Goal: Information Seeking & Learning: Learn about a topic

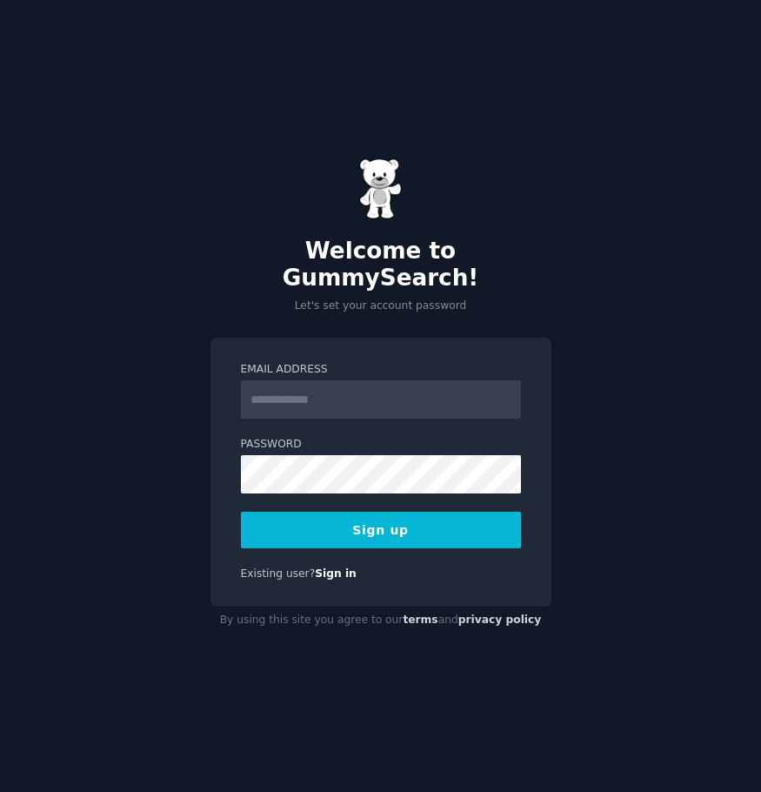
click at [368, 389] on input "Email Address" at bounding box center [381, 399] width 280 height 38
type input "**********"
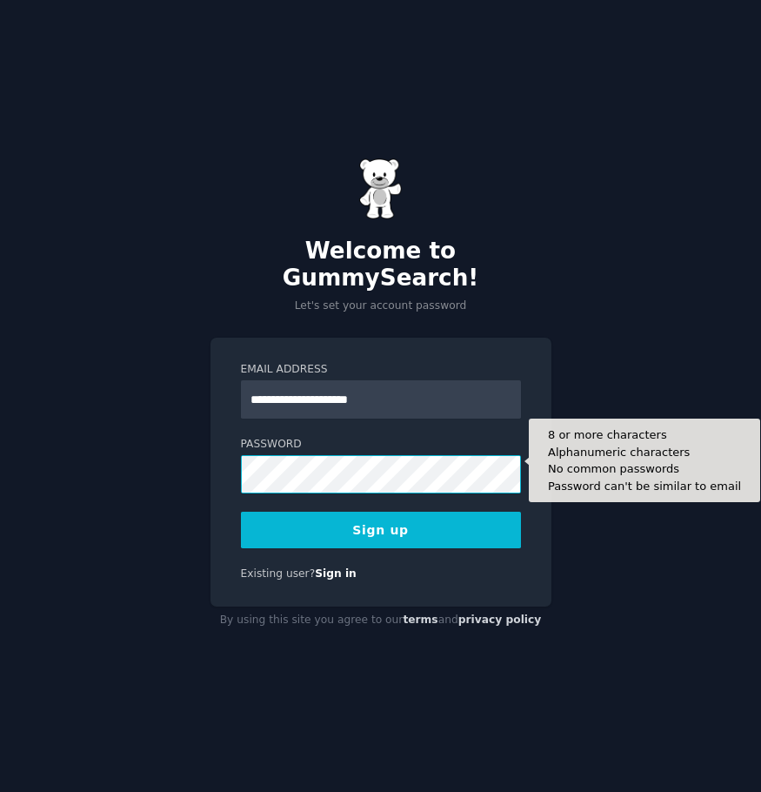
click at [241, 512] on button "Sign up" at bounding box center [381, 530] width 280 height 37
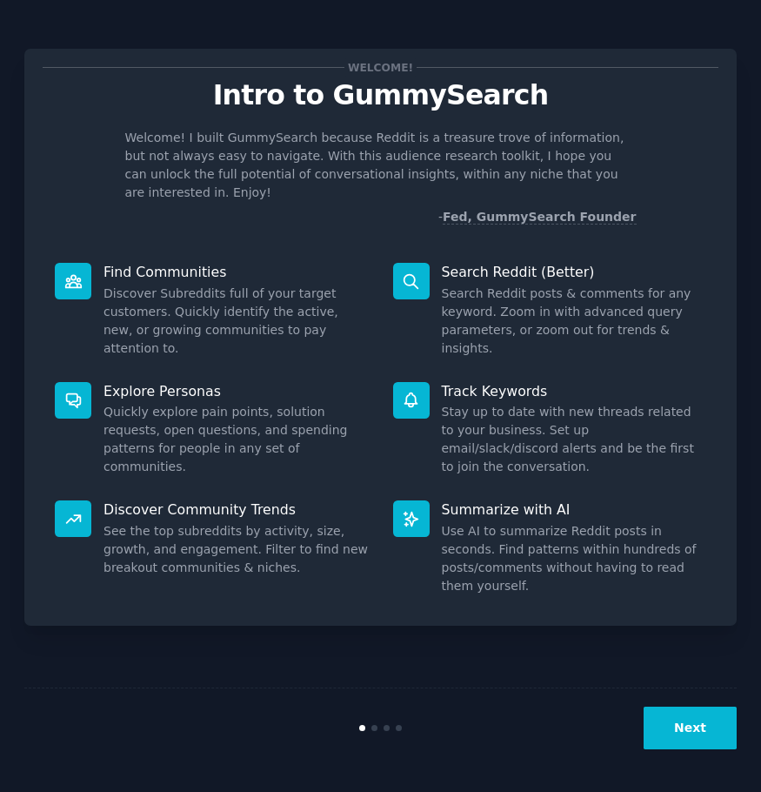
click at [585, 599] on div "Welcome! Intro to GummySearch Welcome! I built GummySearch because Reddit is a …" at bounding box center [380, 395] width 712 height 743
click at [696, 732] on button "Next" at bounding box center [690, 727] width 93 height 43
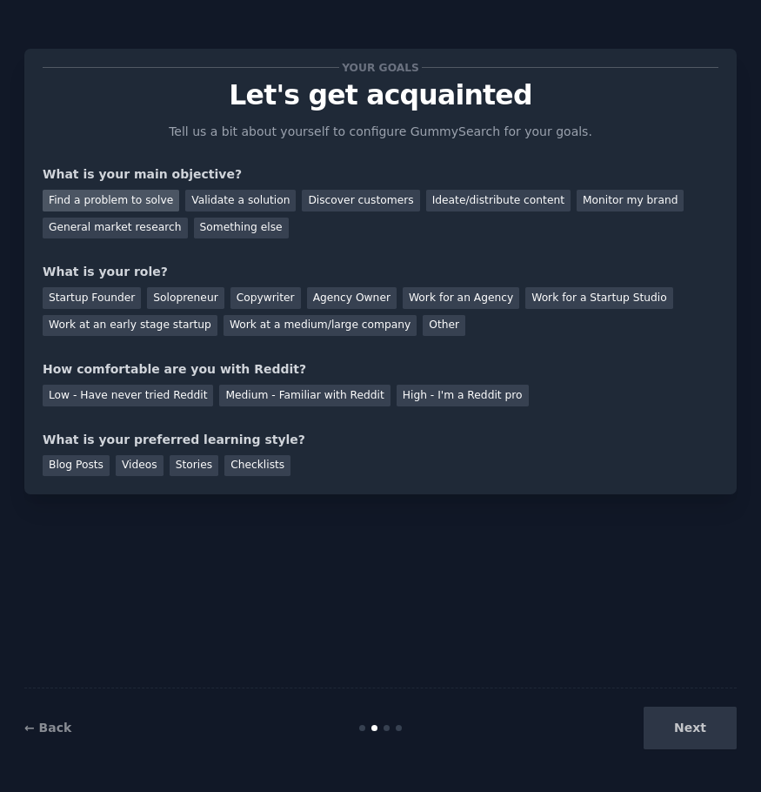
click at [142, 202] on div "Find a problem to solve" at bounding box center [111, 201] width 137 height 22
click at [229, 204] on div "Validate a solution" at bounding box center [240, 201] width 110 height 22
click at [77, 197] on div "Find a problem to solve" at bounding box center [111, 201] width 137 height 22
click at [556, 293] on div "Work for a Startup Studio" at bounding box center [598, 298] width 147 height 22
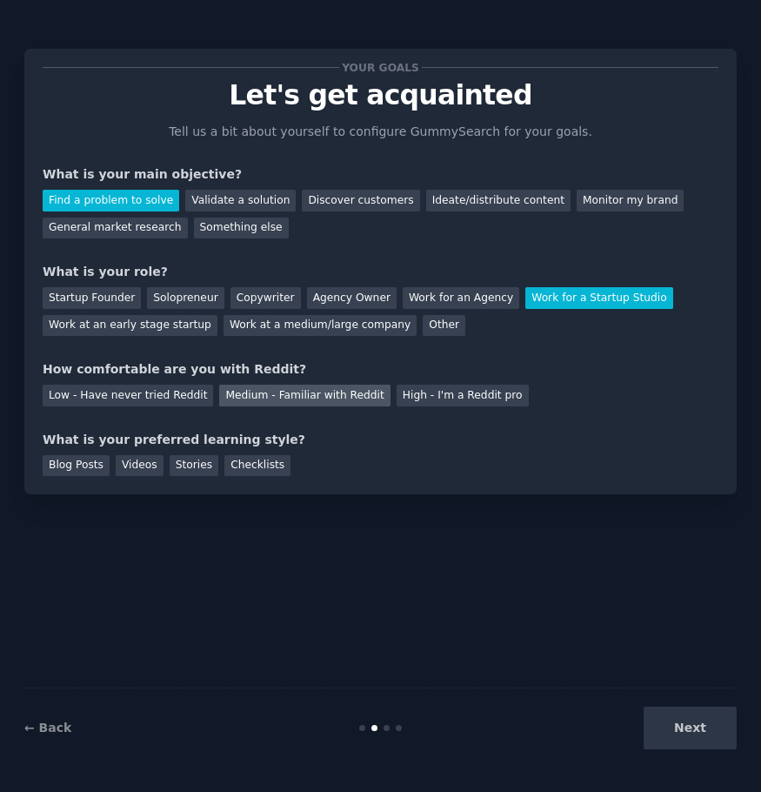
click at [311, 391] on div "Medium - Familiar with Reddit" at bounding box center [304, 396] width 171 height 22
click at [123, 465] on div "Videos" at bounding box center [140, 466] width 48 height 22
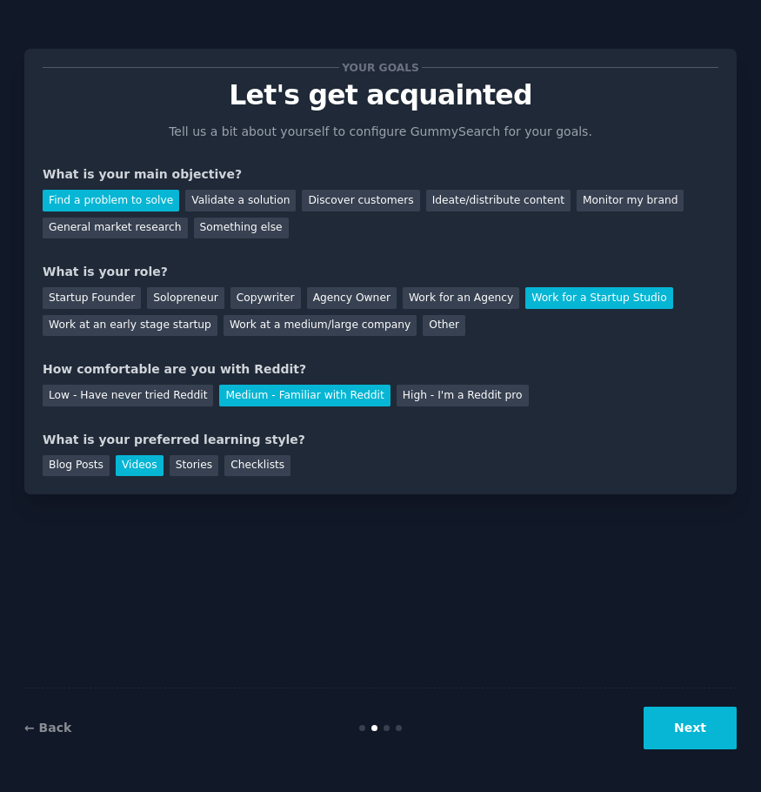
click at [716, 734] on button "Next" at bounding box center [690, 727] width 93 height 43
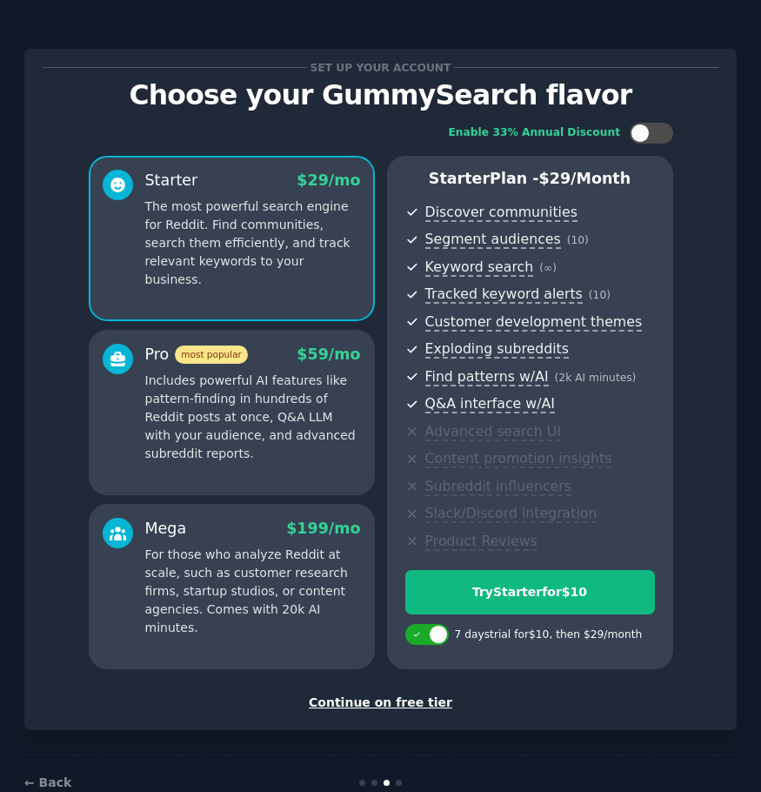
click at [376, 704] on div "Continue on free tier" at bounding box center [381, 702] width 676 height 18
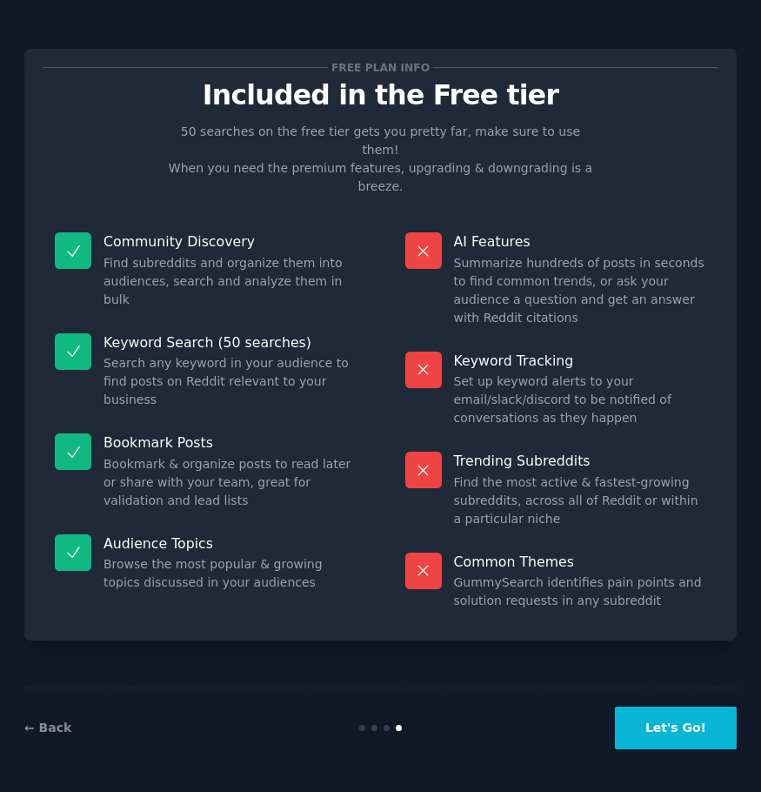
click at [686, 729] on button "Let's Go!" at bounding box center [676, 727] width 122 height 43
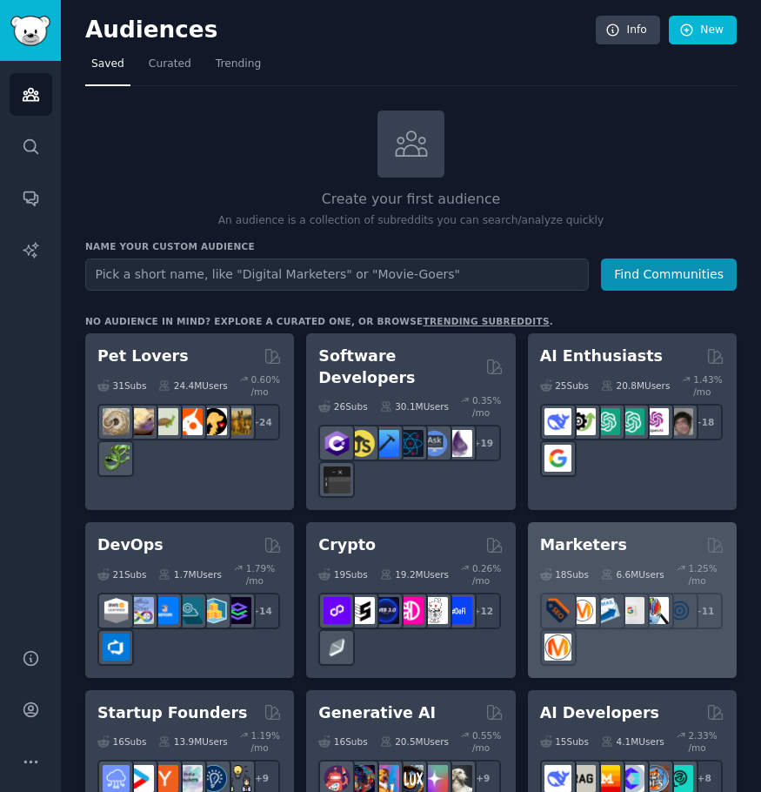
click at [596, 534] on h2 "Marketers" at bounding box center [583, 545] width 87 height 22
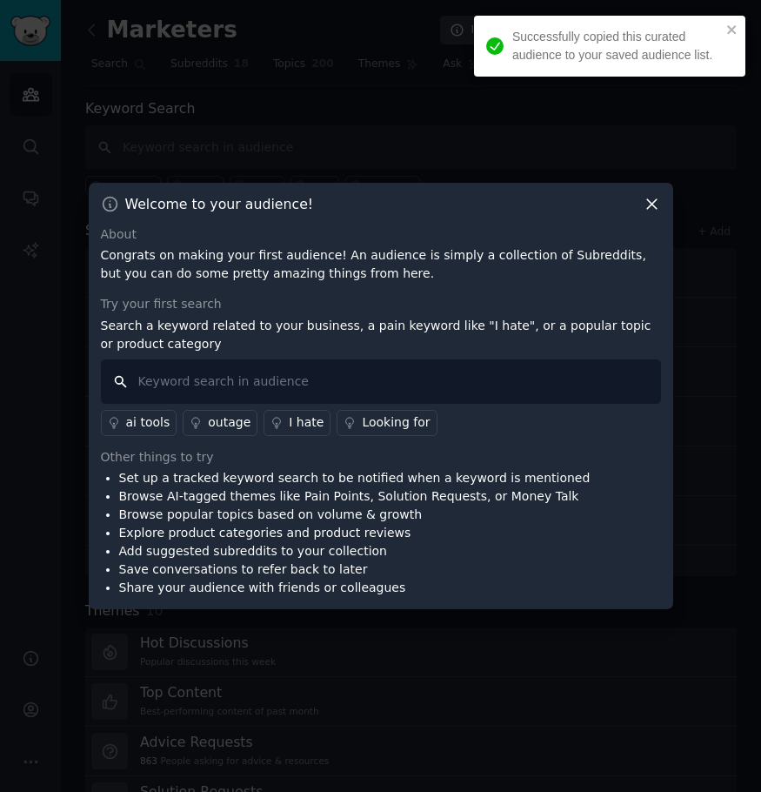
click at [289, 382] on input "text" at bounding box center [381, 381] width 560 height 44
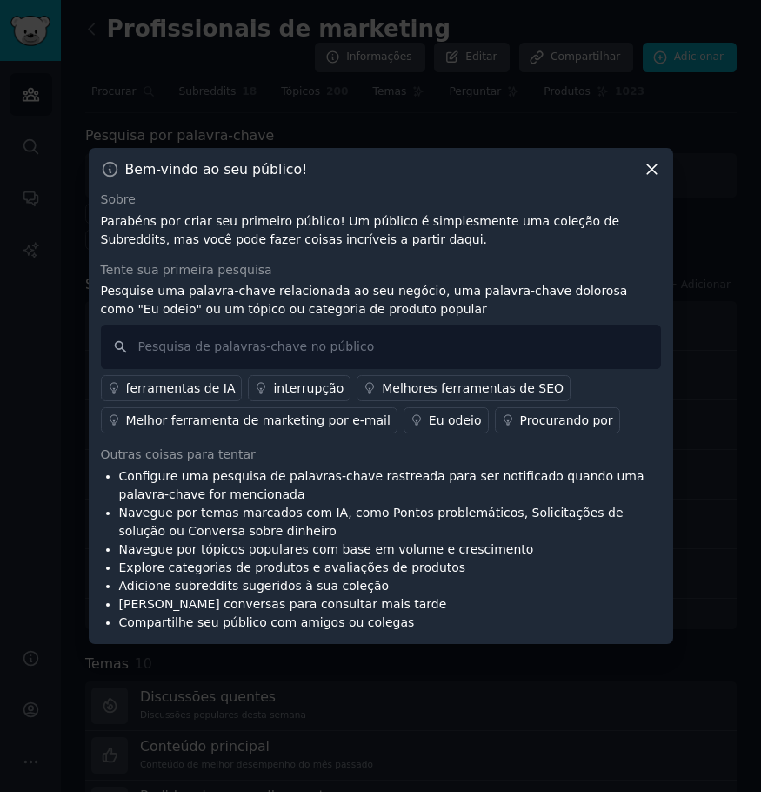
click at [422, 274] on div "Tente sua primeira pesquisa" at bounding box center [381, 270] width 560 height 18
click at [653, 171] on icon at bounding box center [652, 170] width 10 height 10
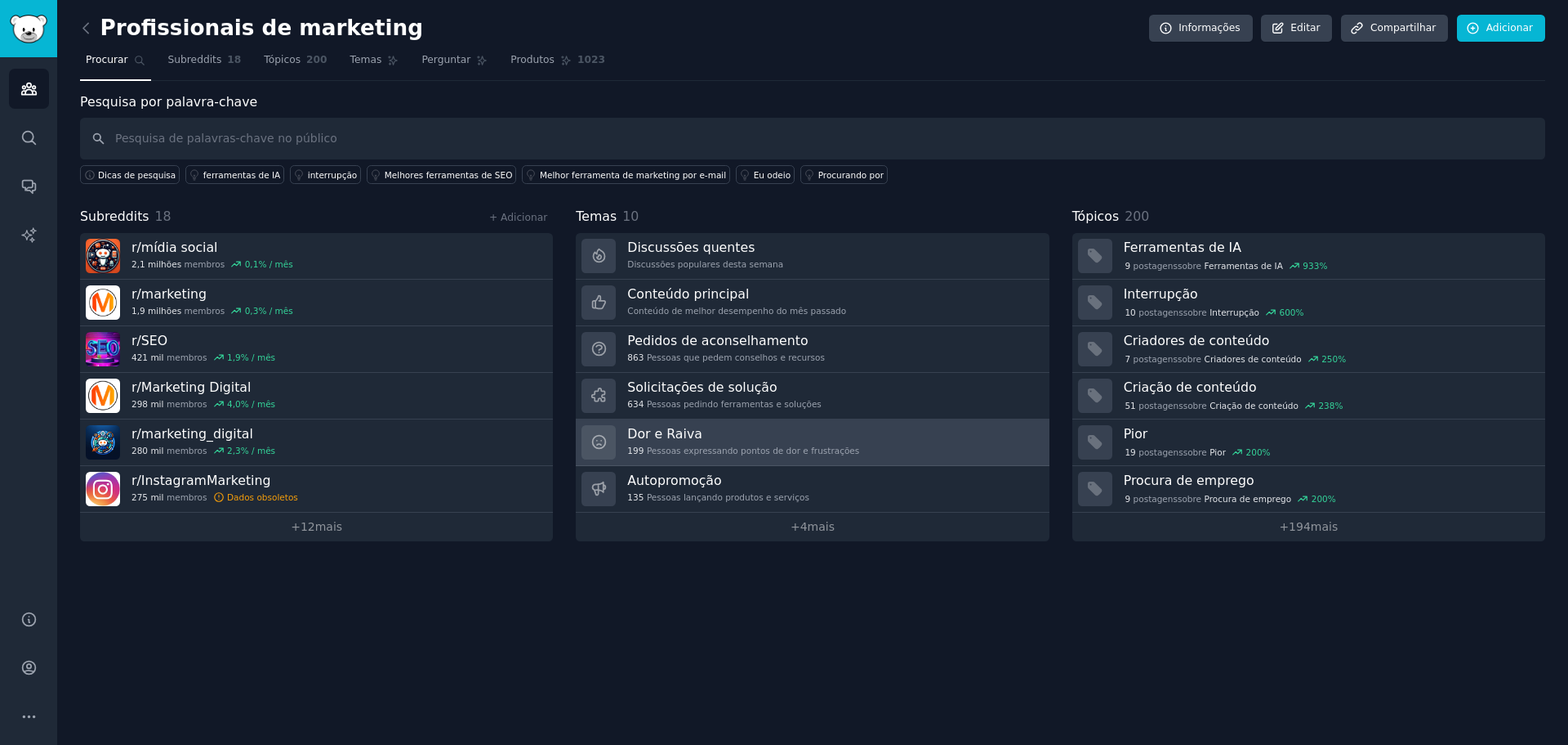
click at [714, 439] on link "Dor e Raiva 199 Pessoas expressando pontos de dor e frustrações" at bounding box center [812, 442] width 473 height 47
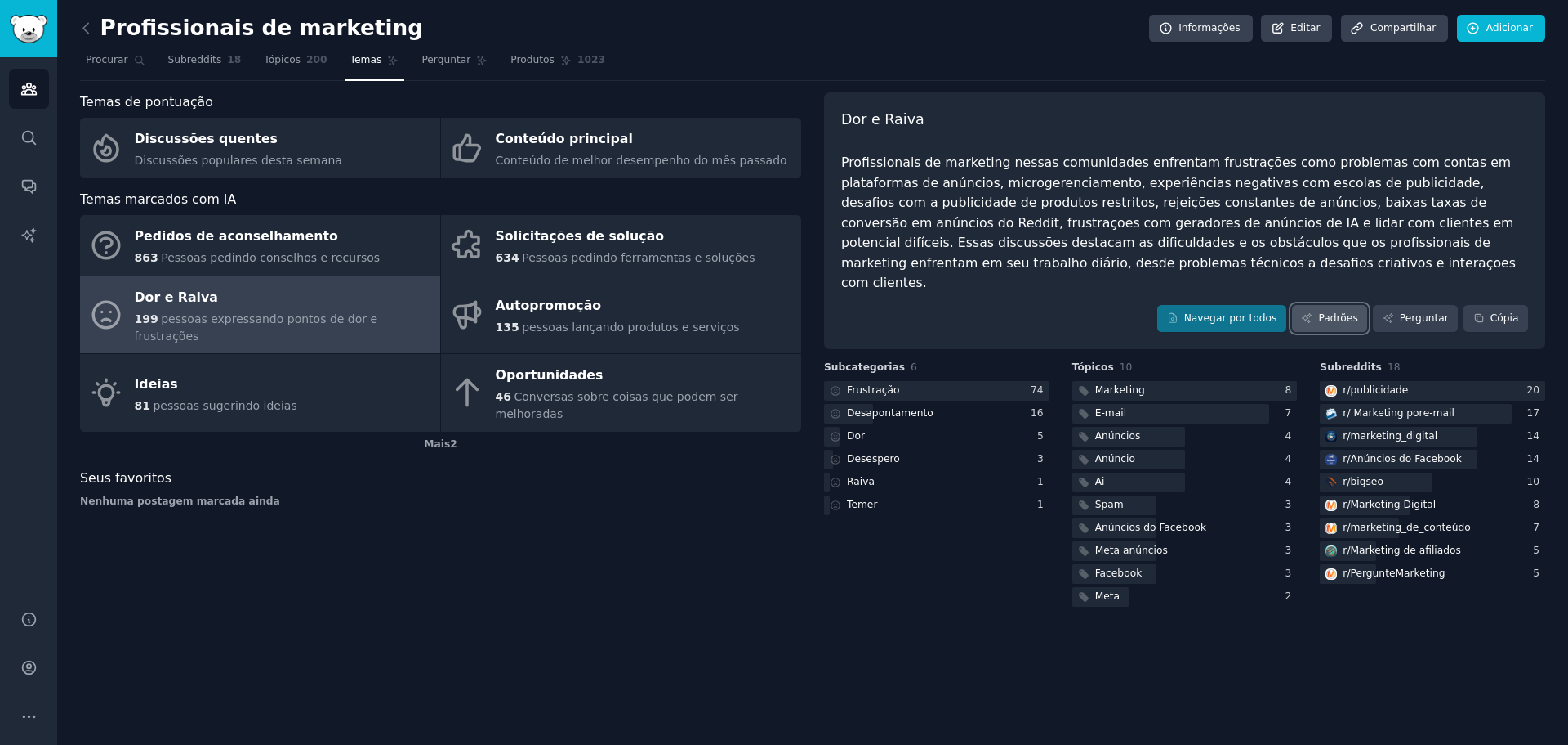
click at [714, 312] on font "Padrões" at bounding box center [1338, 318] width 39 height 11
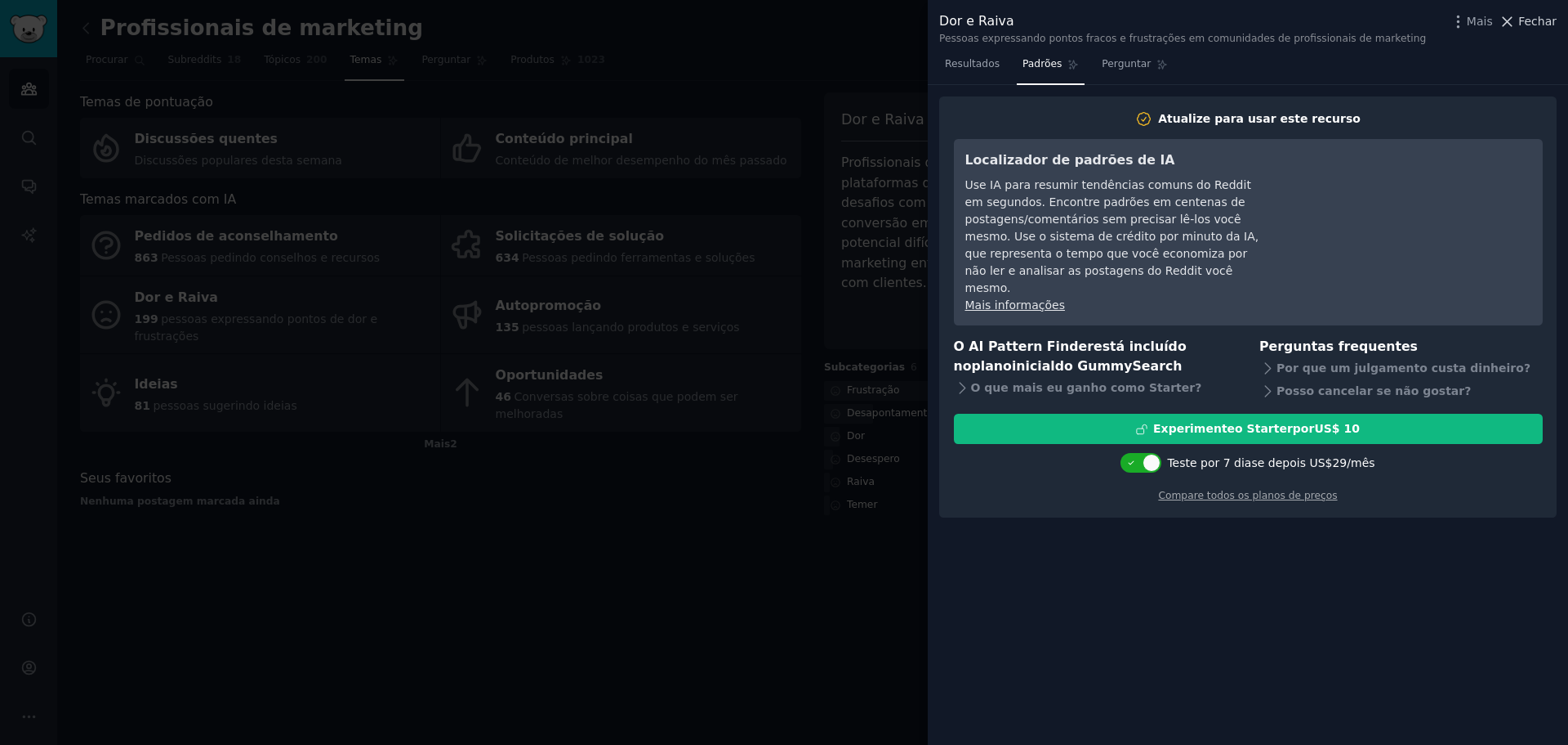
click at [714, 17] on font "Fechar" at bounding box center [1537, 22] width 38 height 13
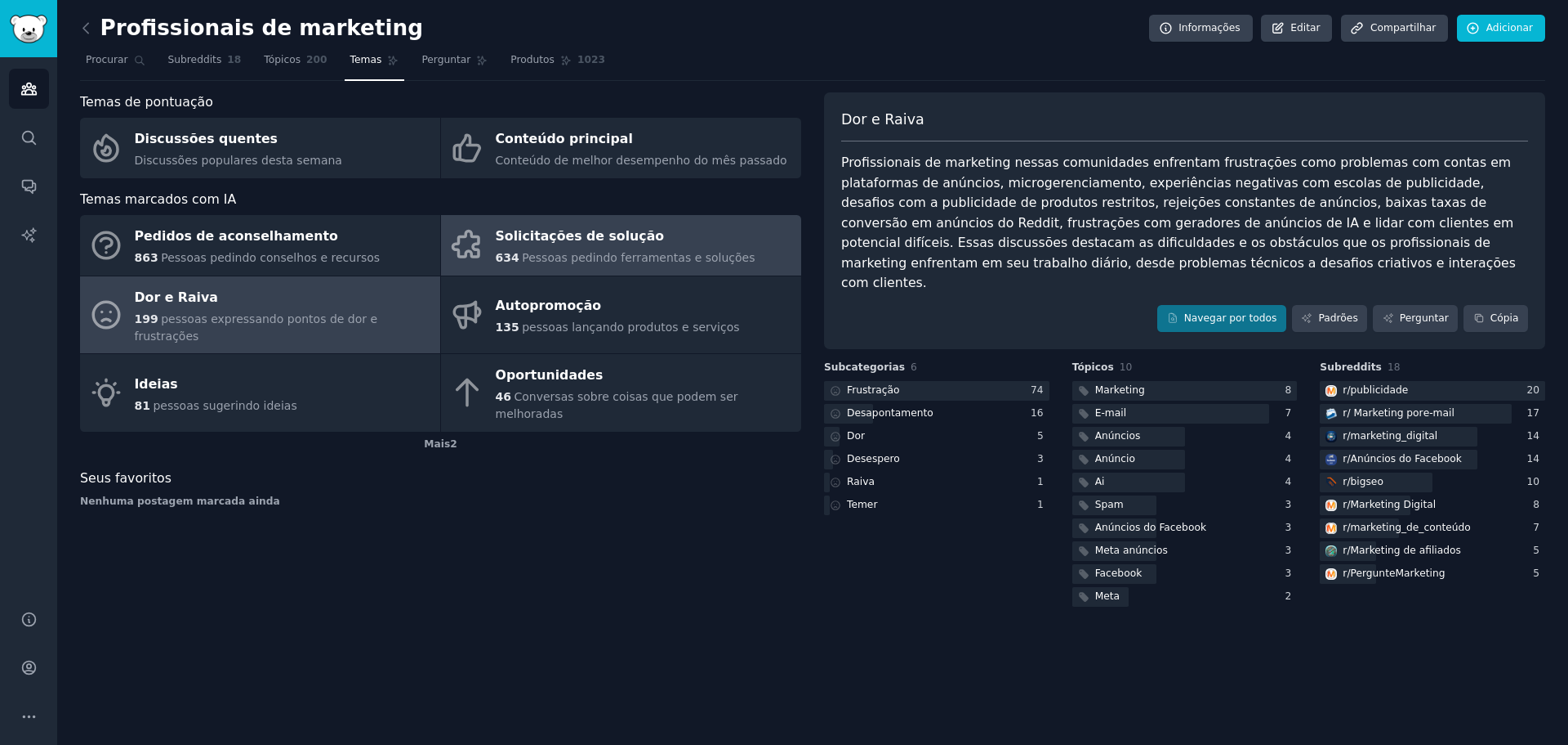
click at [657, 251] on font "Pessoas pedindo ferramentas e soluções" at bounding box center [638, 257] width 233 height 13
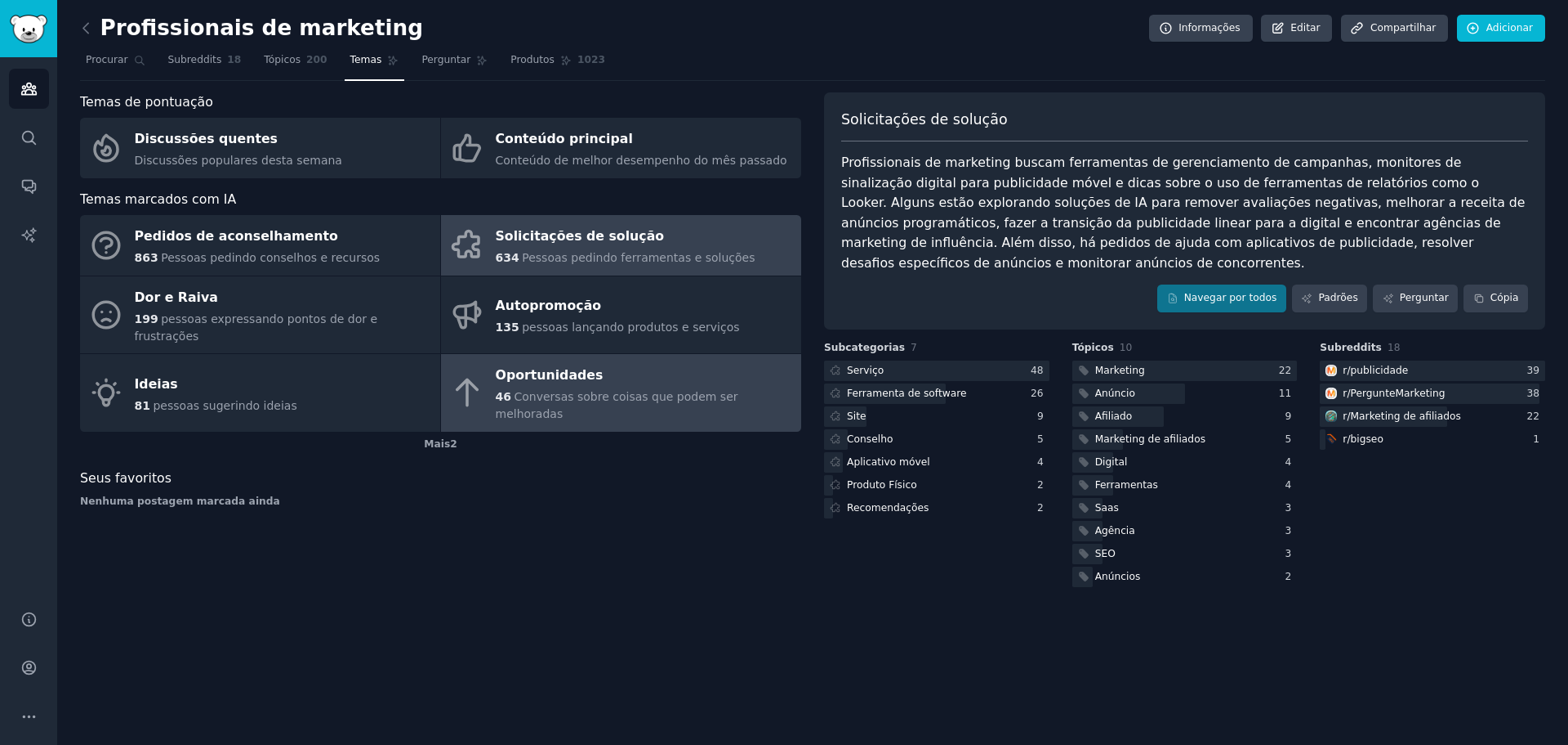
click at [621, 390] on font "Conversas sobre coisas que podem ser melhoradas" at bounding box center [617, 405] width 242 height 30
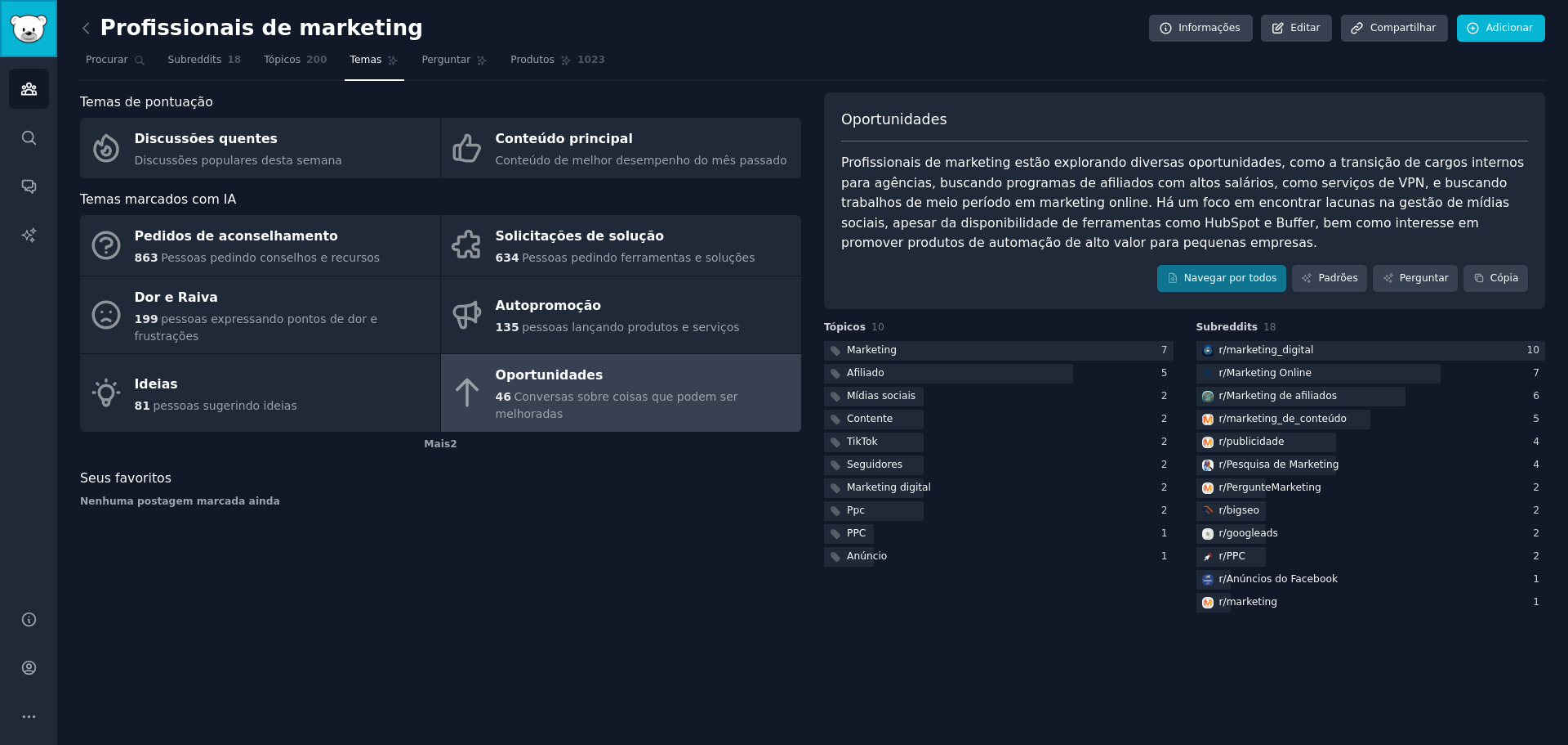
click at [28, 32] on img "Barra lateral" at bounding box center [28, 29] width 38 height 28
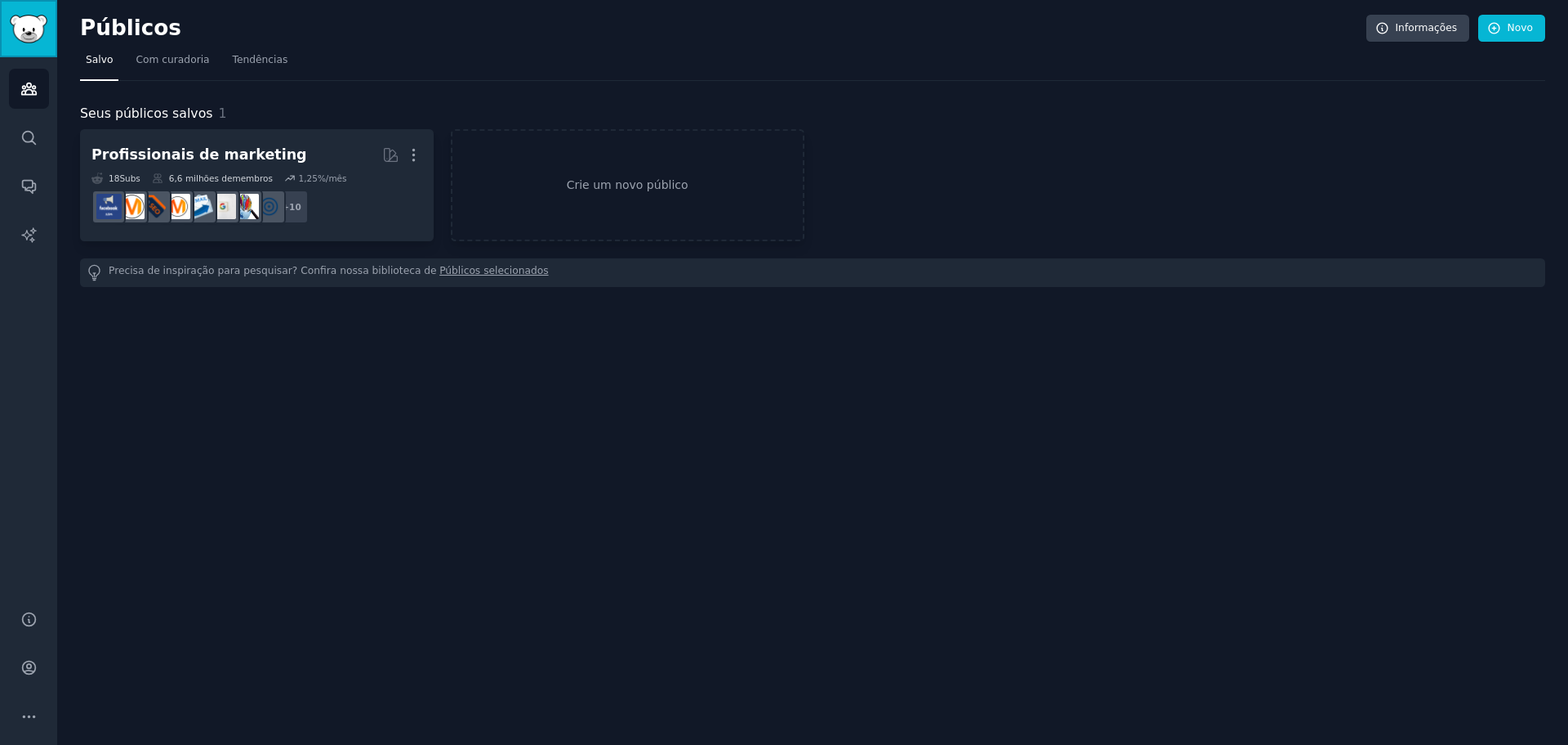
click at [33, 34] on img "Barra lateral" at bounding box center [28, 29] width 38 height 28
click at [714, 33] on font "Novo" at bounding box center [1520, 27] width 25 height 11
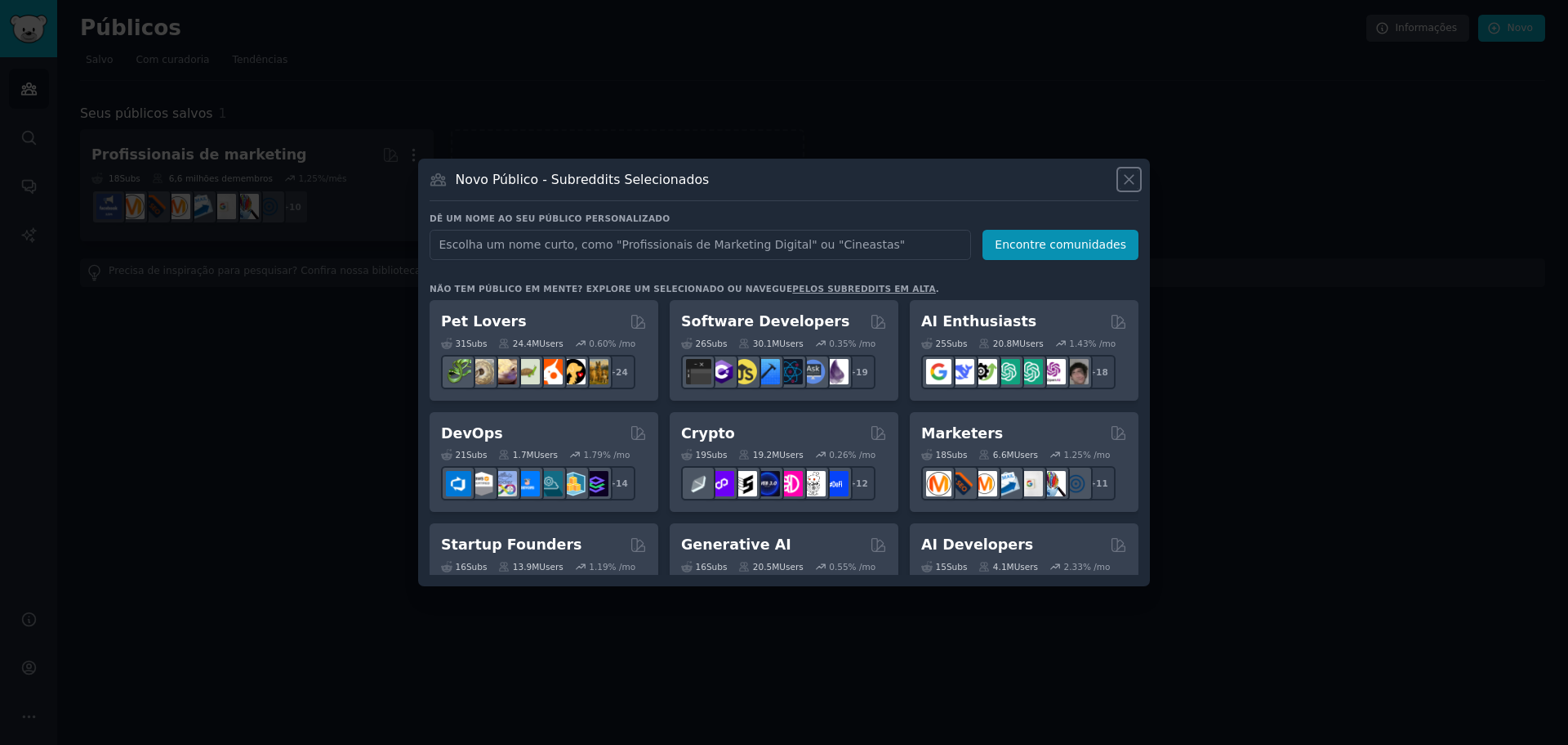
click at [714, 174] on icon at bounding box center [1130, 179] width 17 height 17
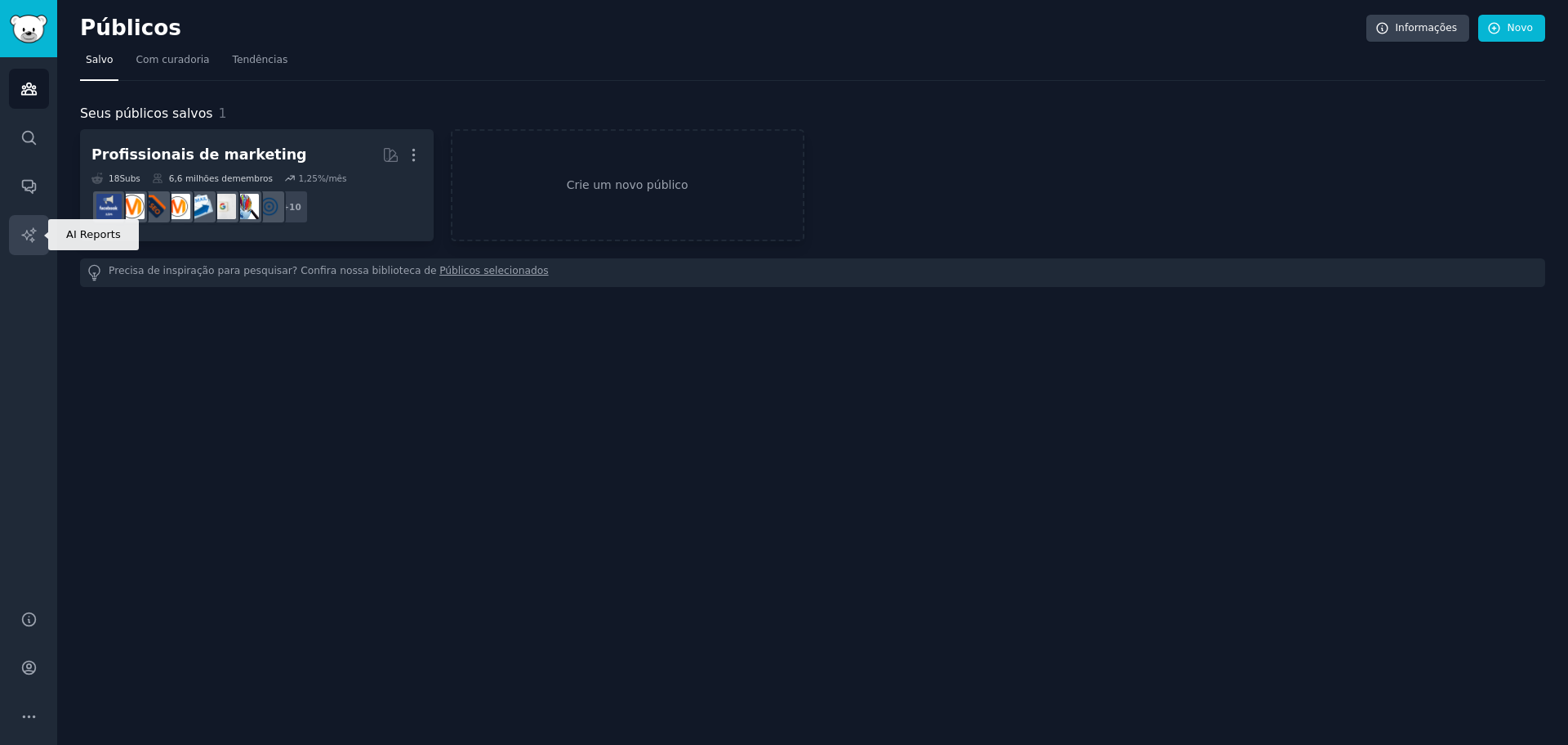
click at [21, 229] on icon "Barra lateral" at bounding box center [29, 235] width 17 height 17
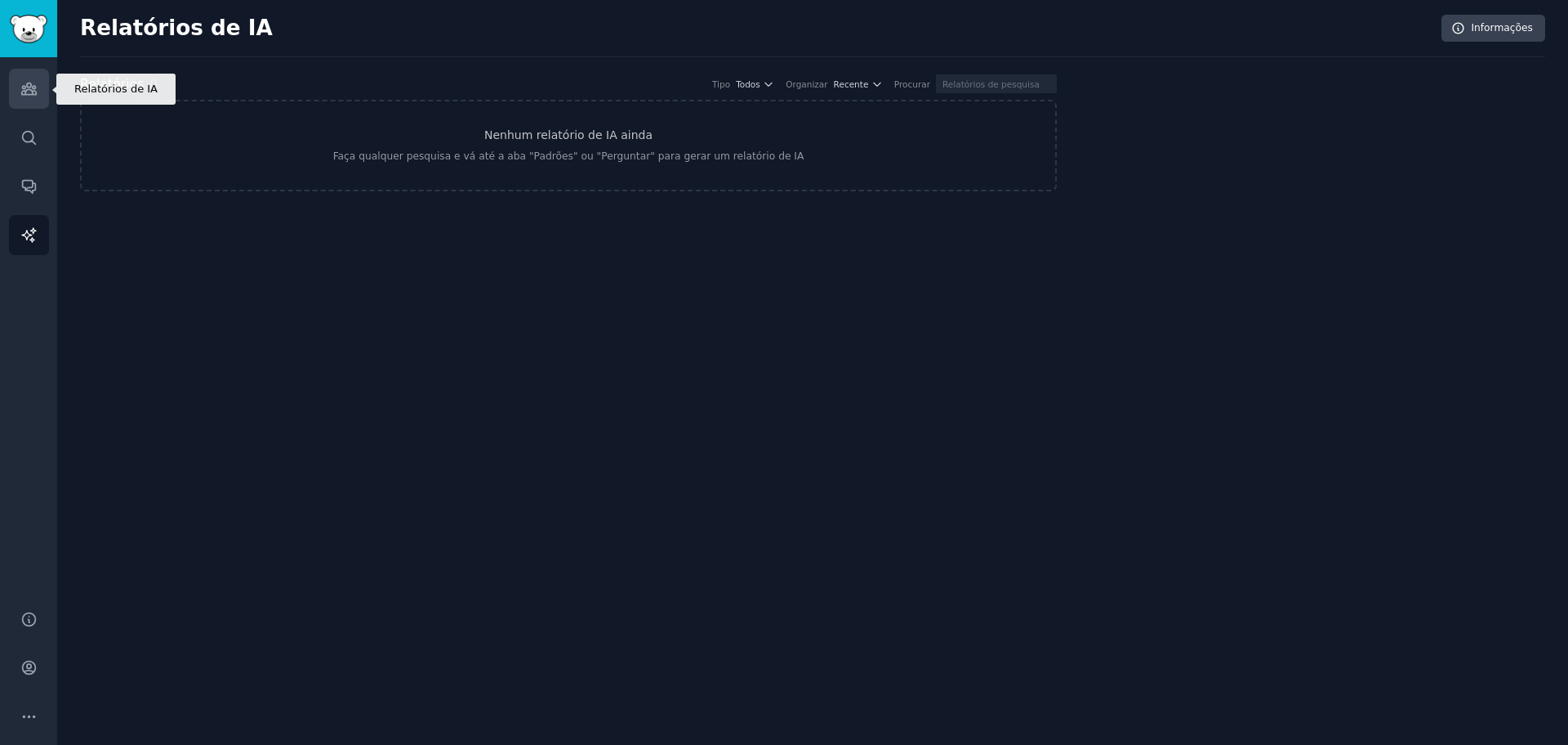
click at [22, 86] on icon "Barra lateral" at bounding box center [29, 89] width 15 height 11
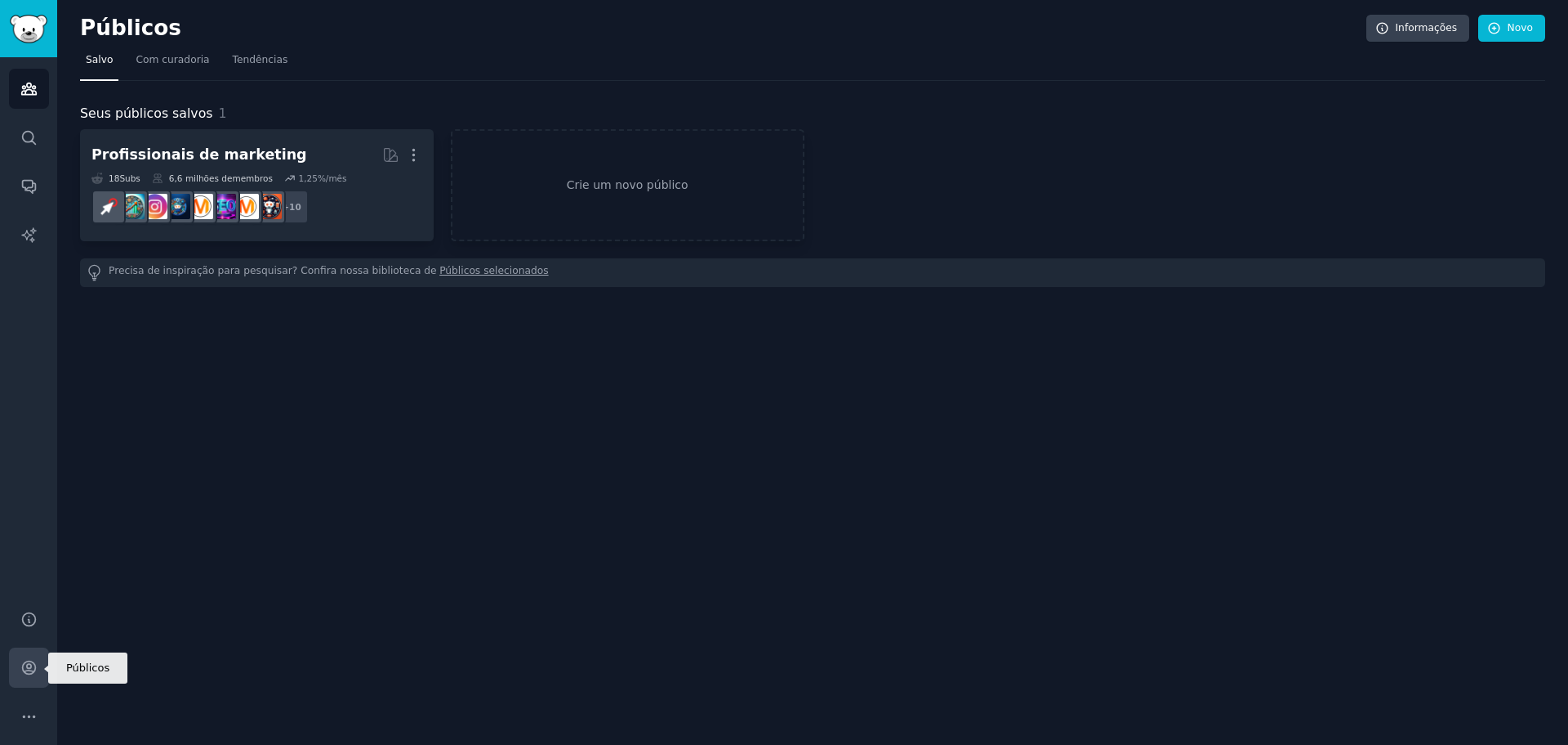
click at [35, 675] on icon "Barra lateral" at bounding box center [29, 667] width 17 height 17
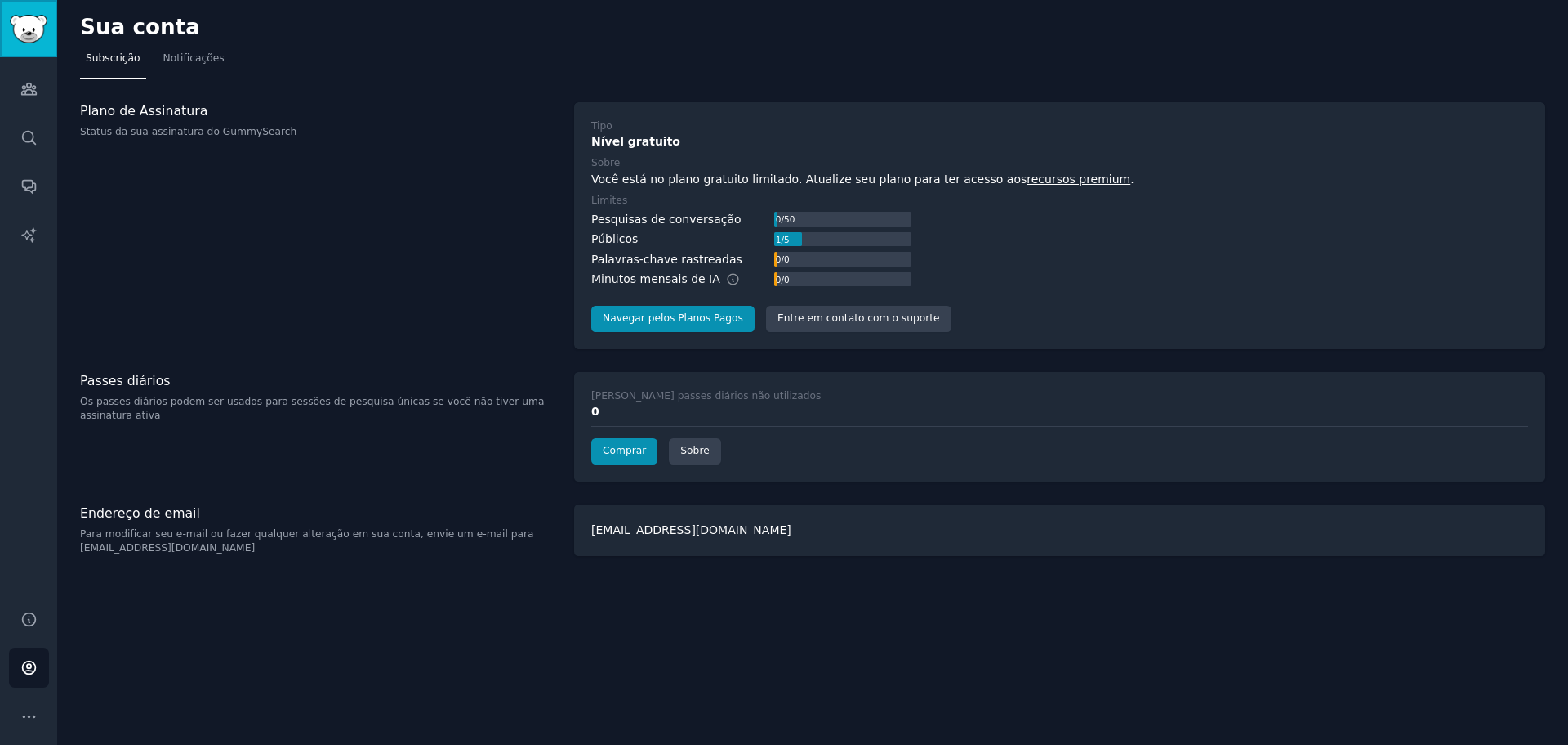
click at [37, 24] on img "Barra lateral" at bounding box center [28, 29] width 38 height 28
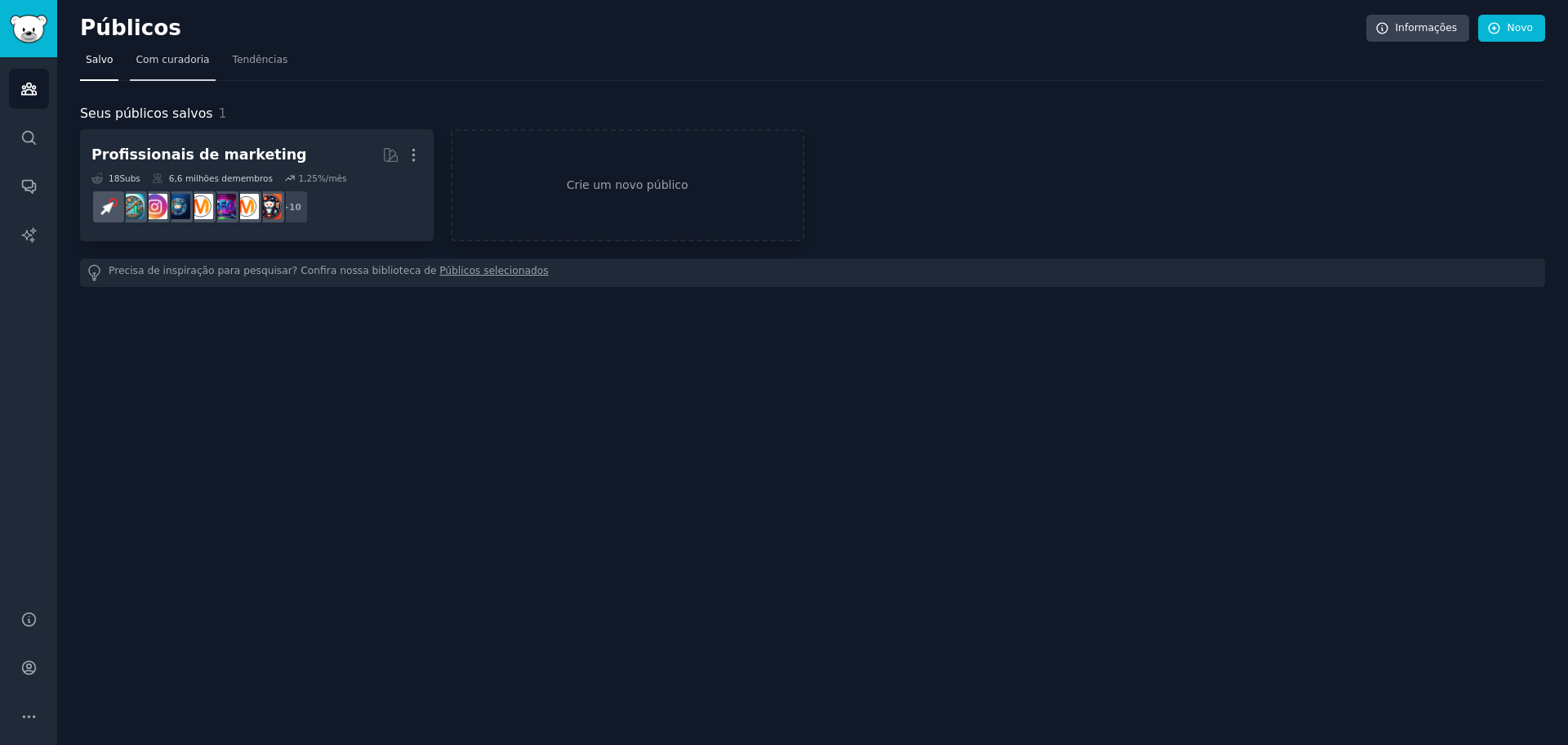
click at [192, 70] on link "Com curadoria" at bounding box center [172, 64] width 85 height 34
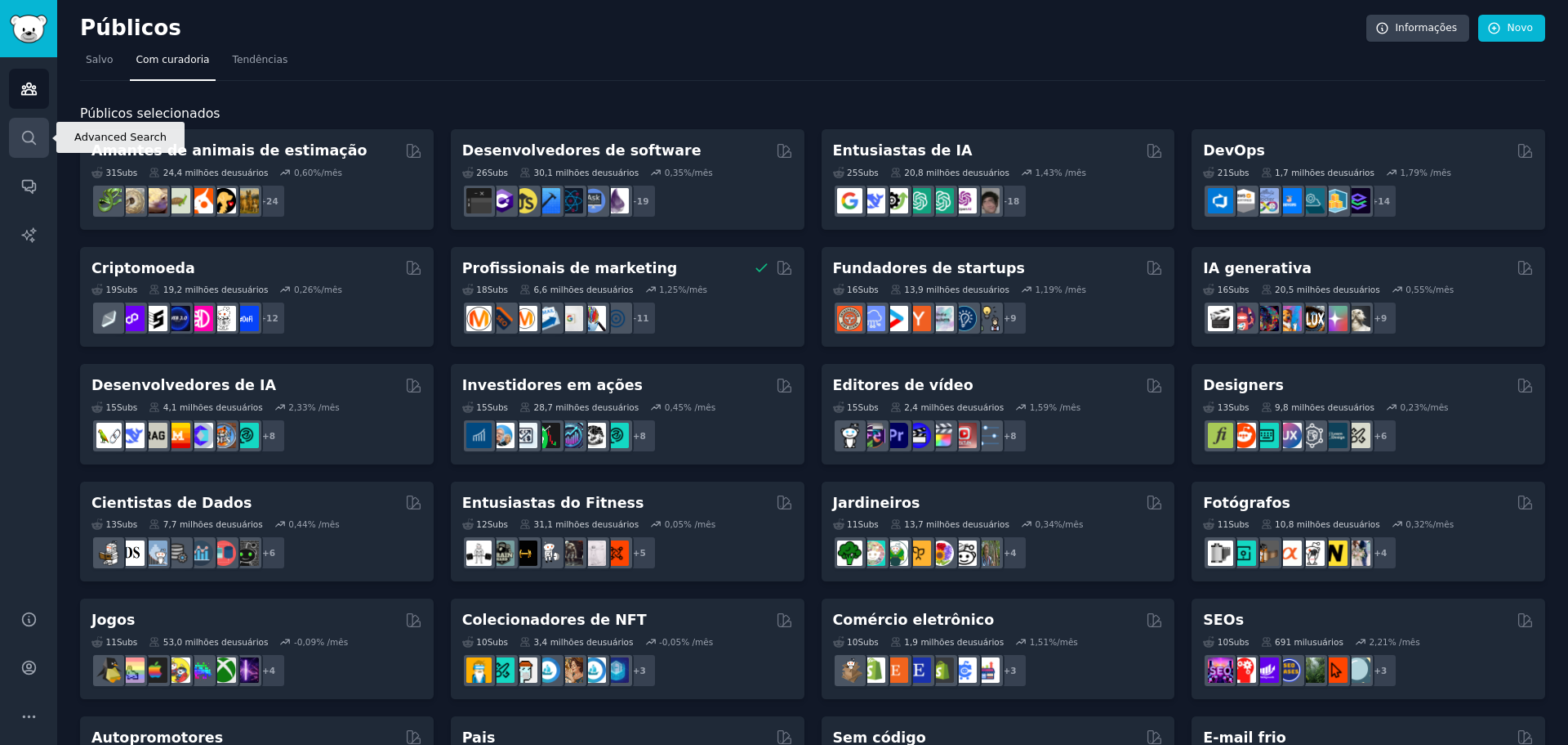
click at [19, 145] on link "Procurar" at bounding box center [29, 137] width 40 height 40
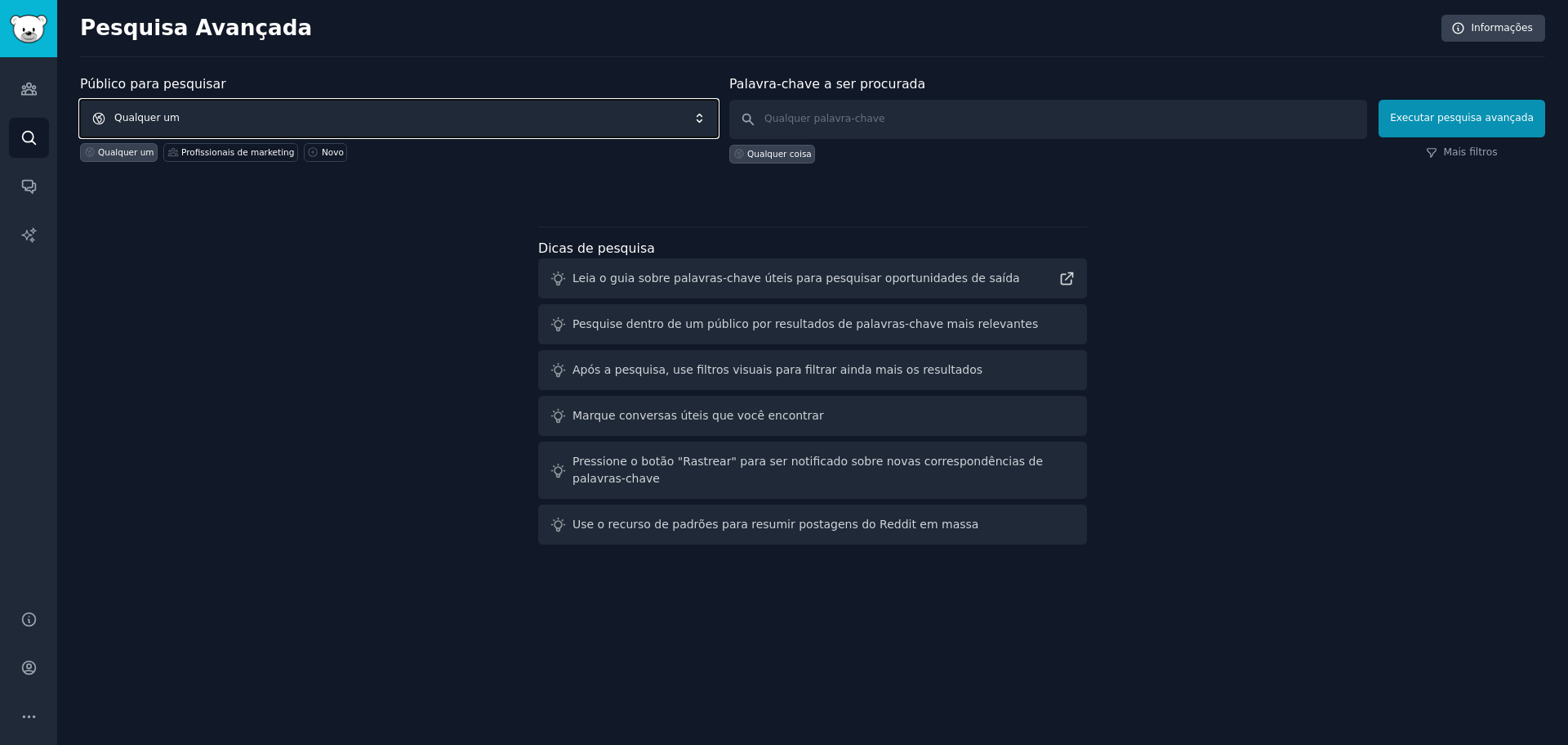
click at [450, 122] on span "Qualquer um" at bounding box center [398, 118] width 638 height 38
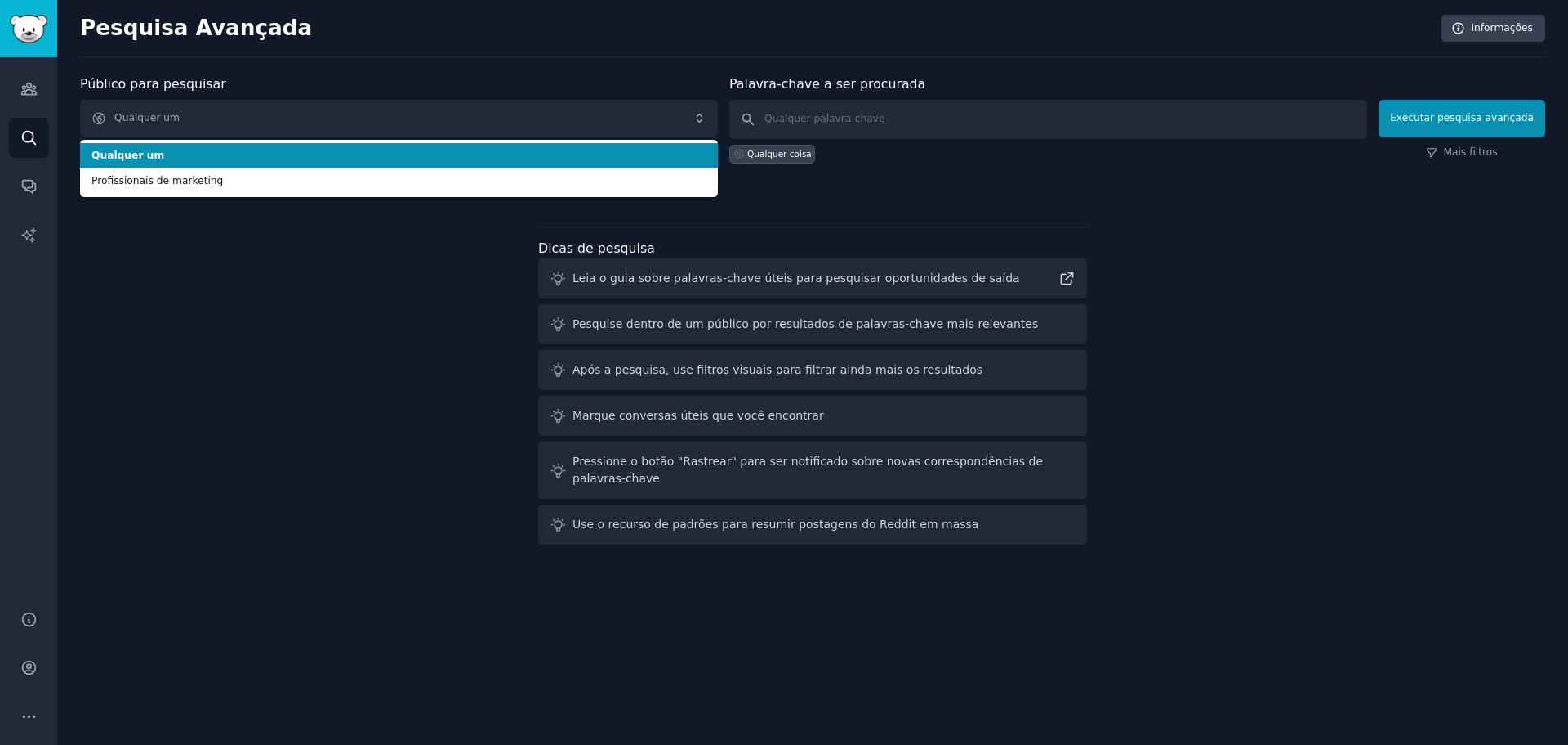
click at [192, 158] on span "Qualquer um" at bounding box center [398, 156] width 615 height 15
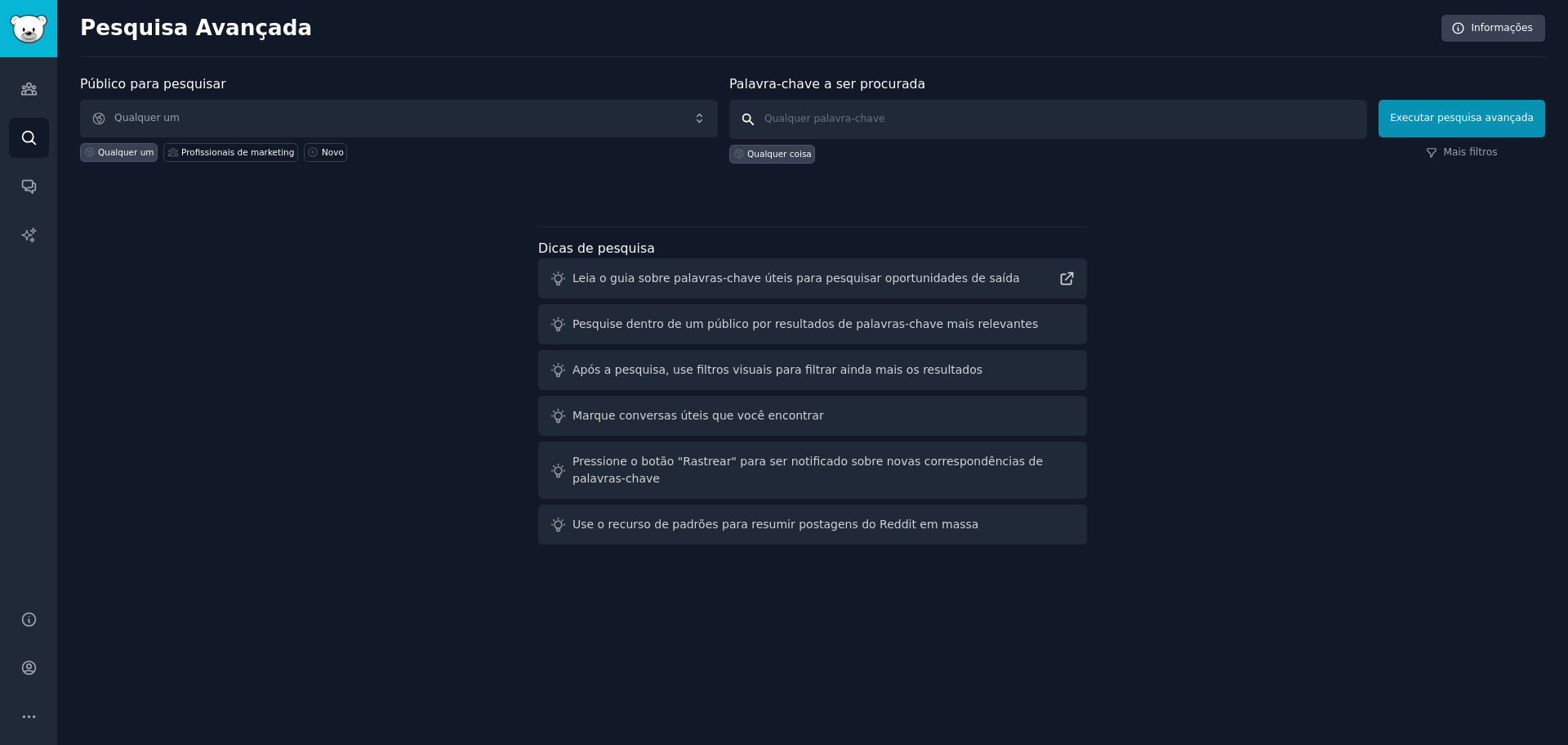
click at [714, 125] on input "text" at bounding box center [1048, 119] width 638 height 39
type input "produtores"
click at [714, 122] on font "Executar pesquisa avançada" at bounding box center [1462, 117] width 144 height 11
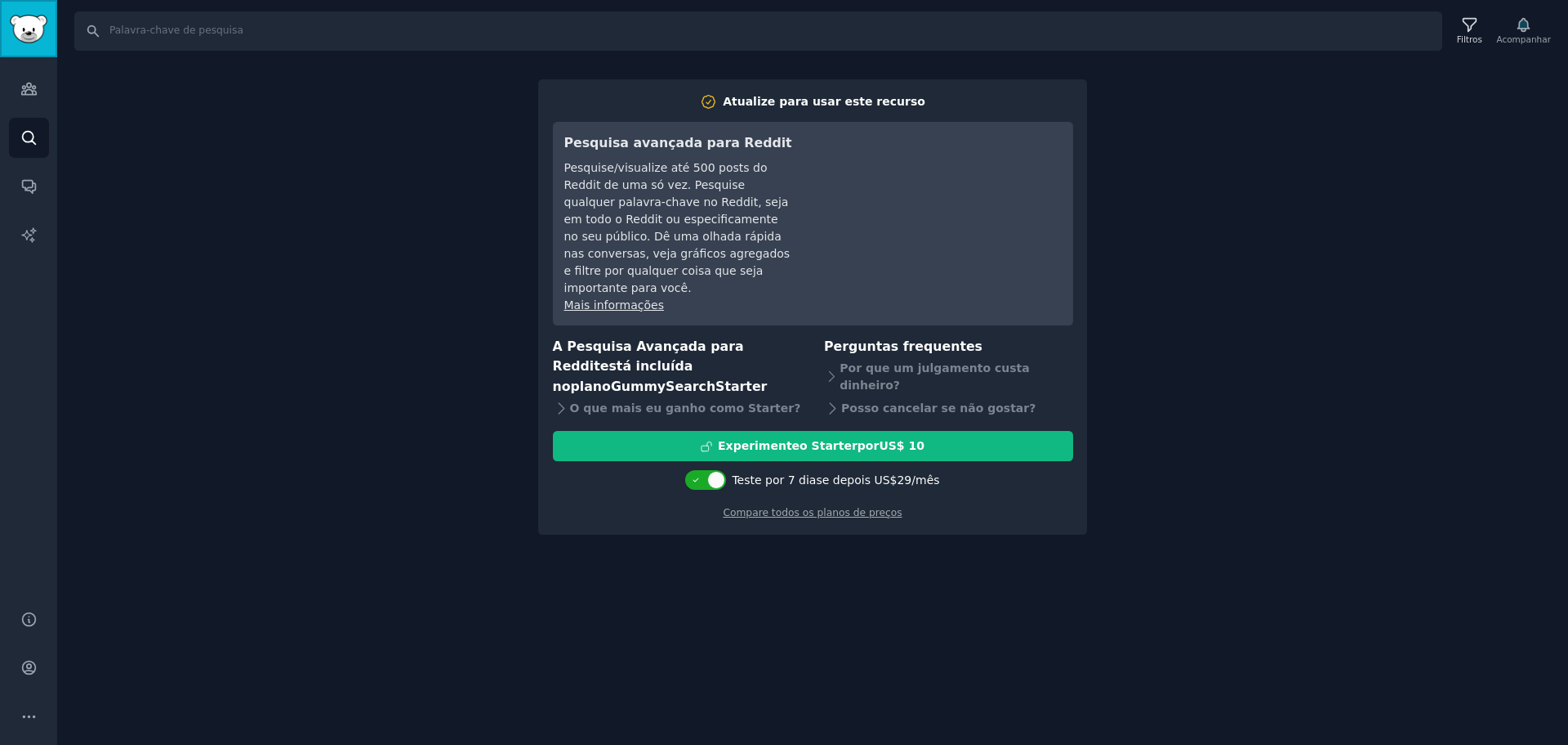
click at [45, 33] on img "Barra lateral" at bounding box center [28, 29] width 38 height 28
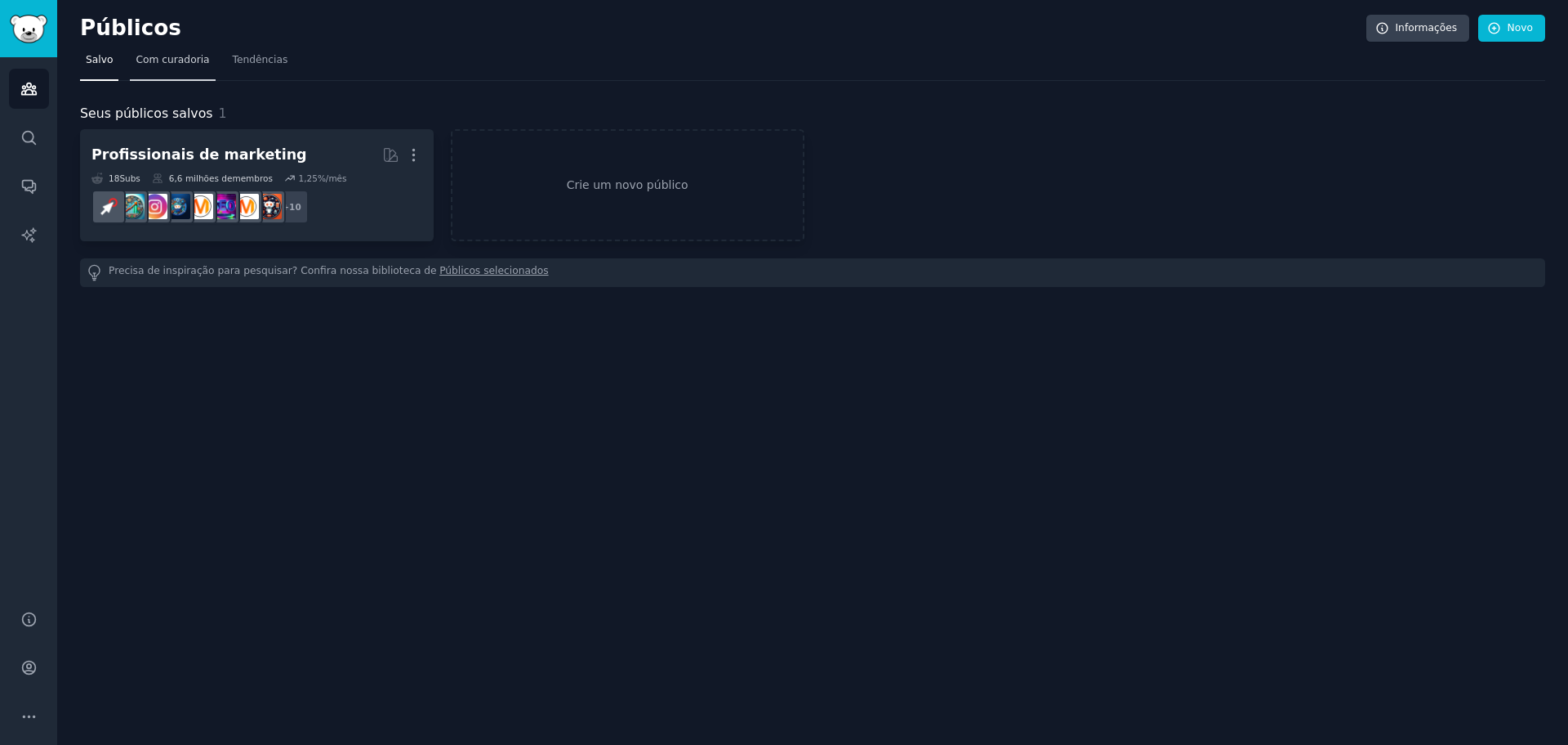
click at [194, 62] on font "Com curadoria" at bounding box center [172, 59] width 73 height 11
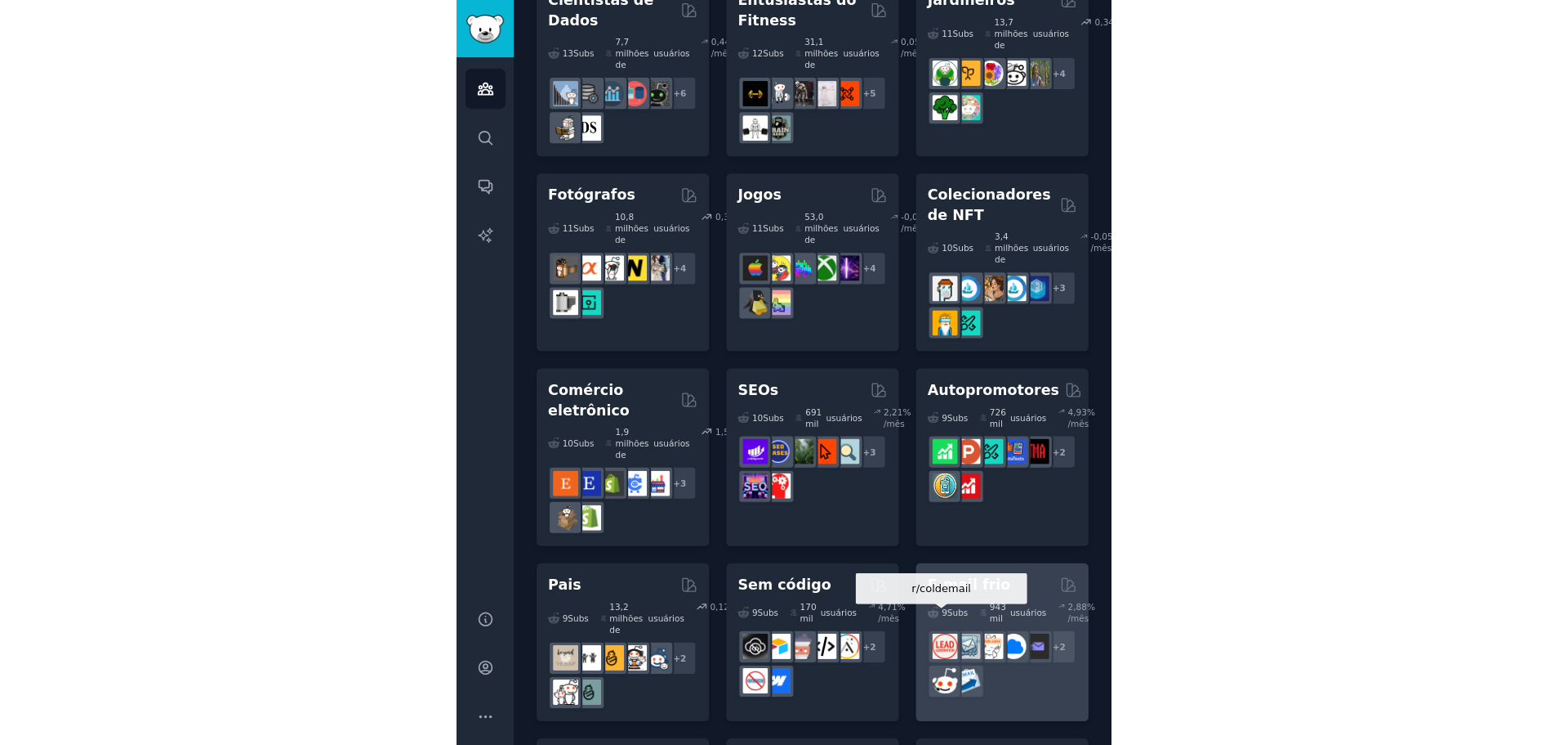
scroll to position [981, 0]
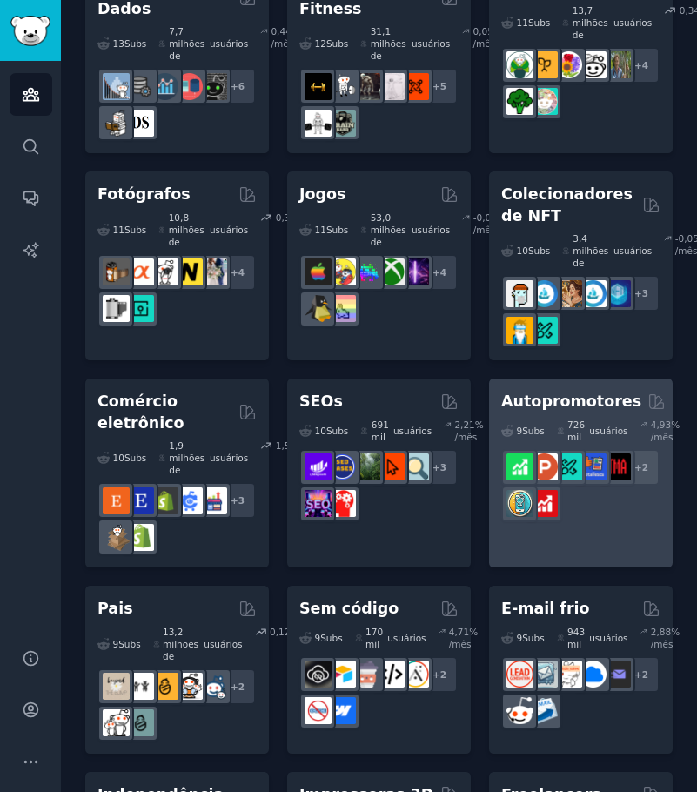
click at [569, 412] on div "9 Subs ​ 726 mil usuários 4,93 % /mês r/AppIdeias + 2" at bounding box center [580, 467] width 159 height 110
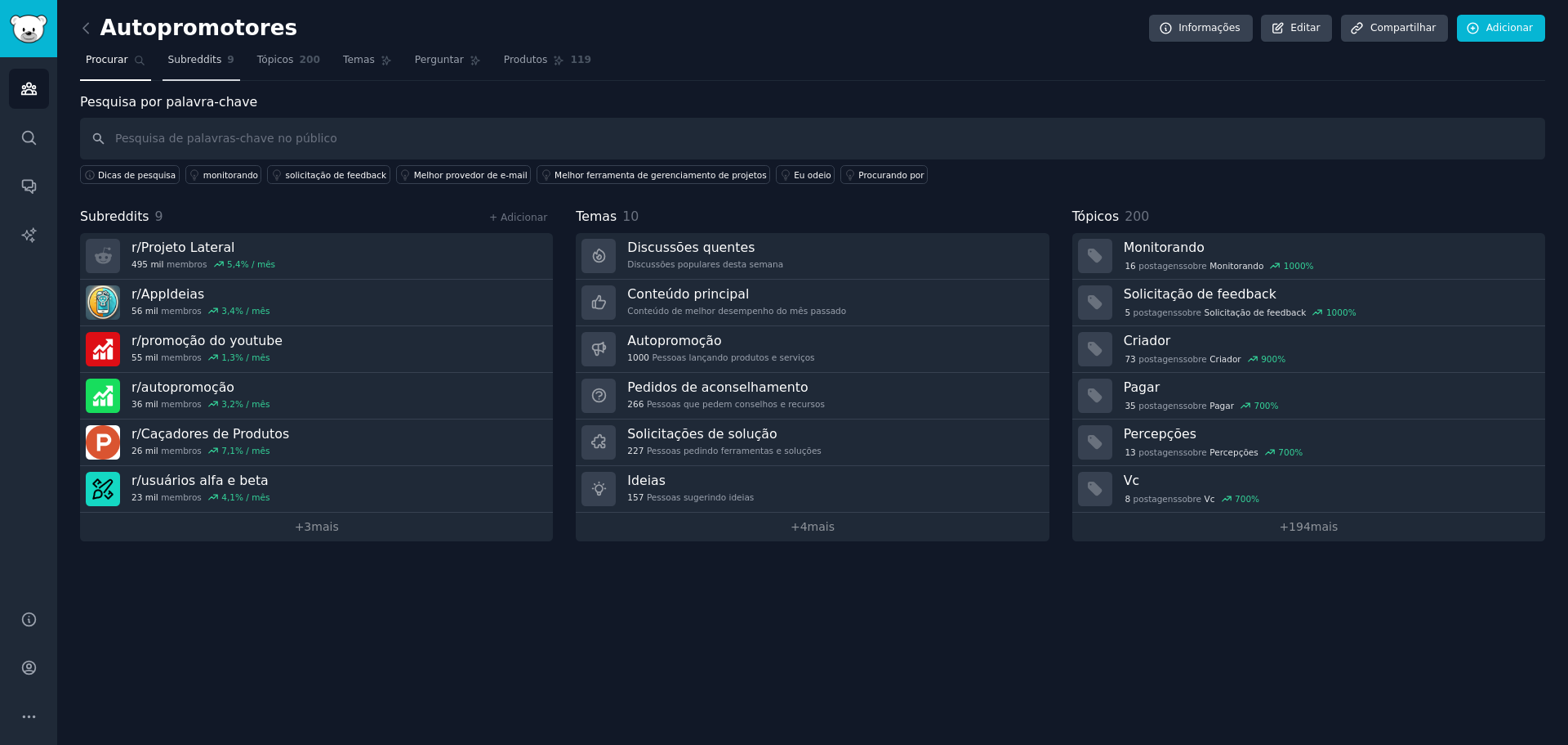
click at [191, 67] on span "Subreddits" at bounding box center [194, 61] width 54 height 15
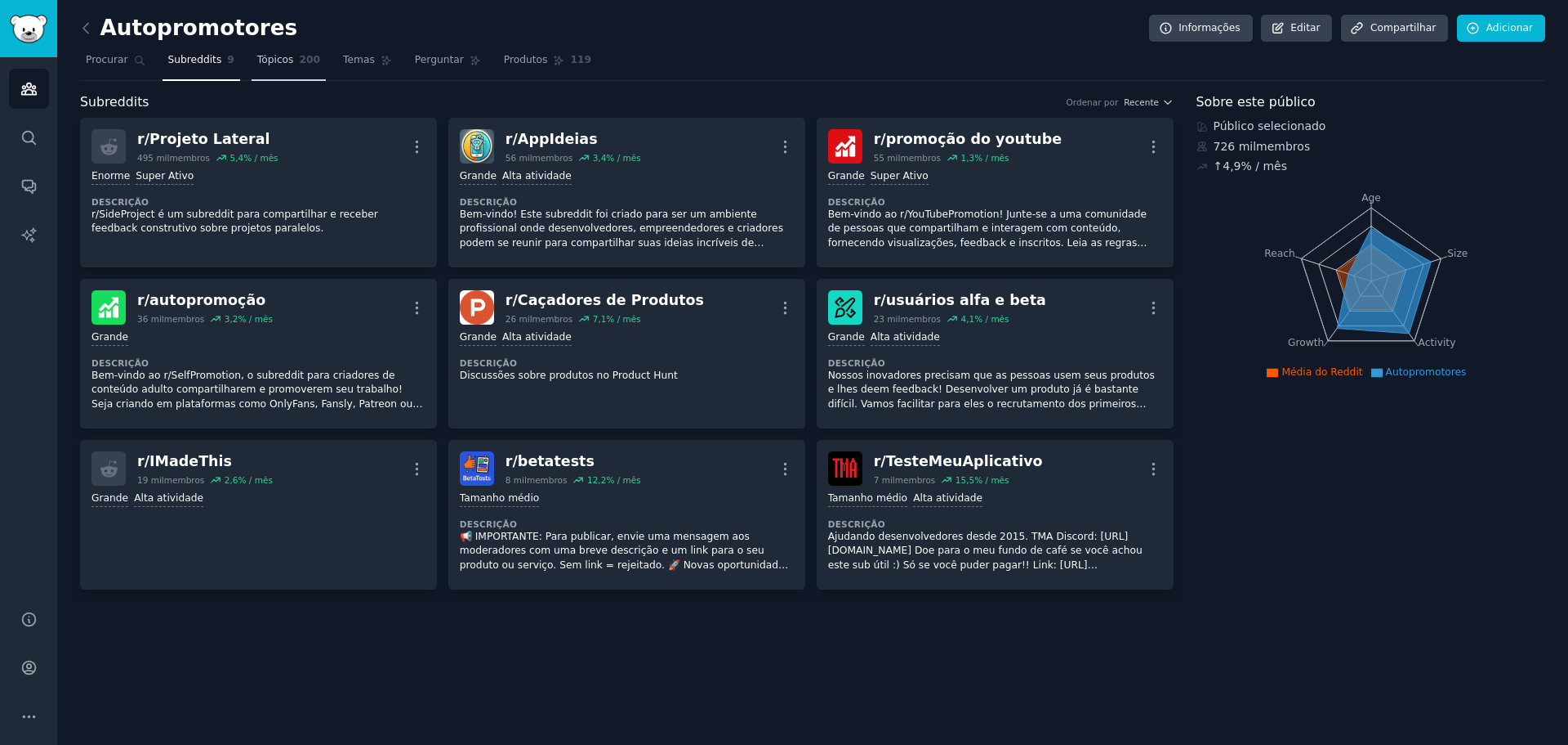
click at [276, 57] on font "Tópicos" at bounding box center [275, 59] width 37 height 11
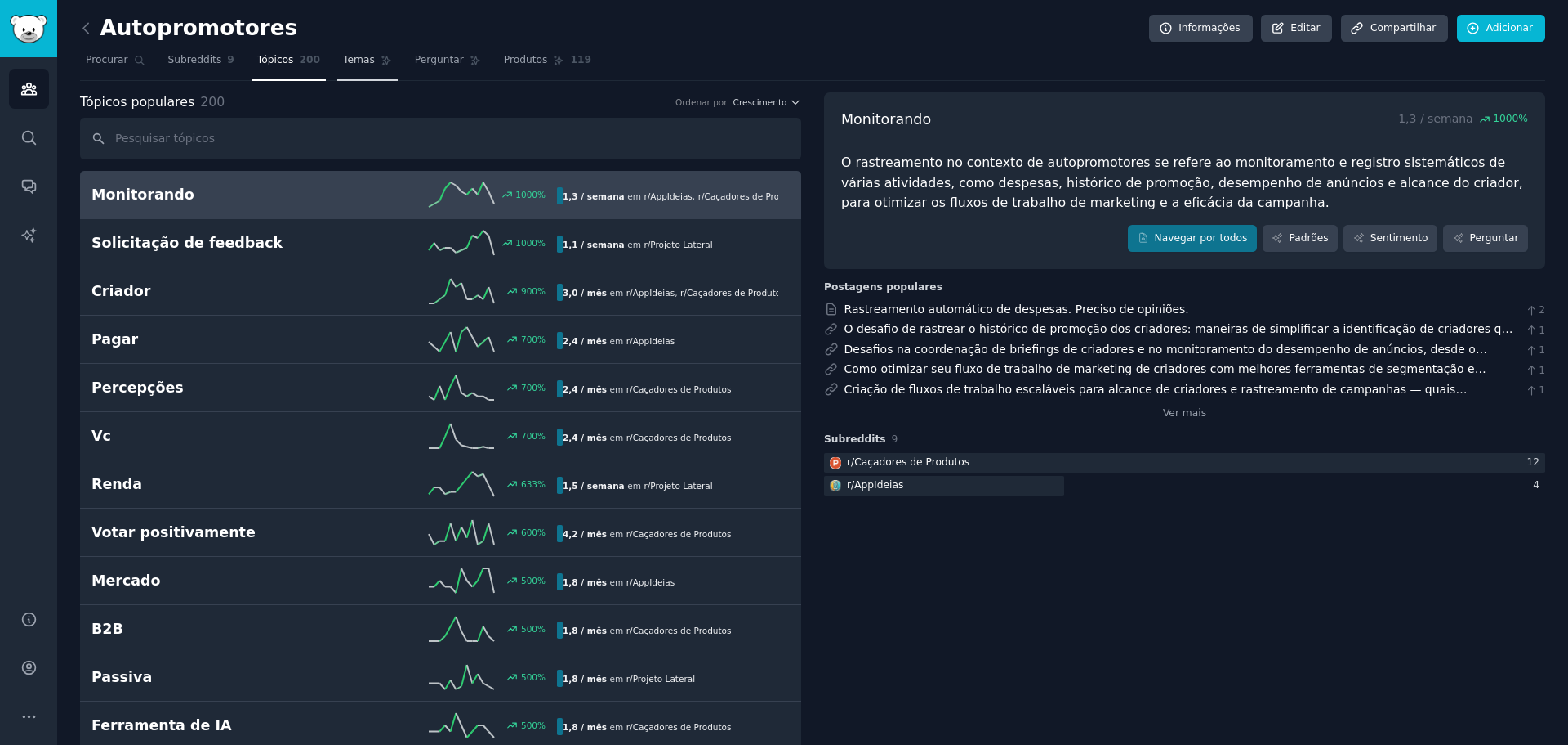
click at [344, 58] on font "Temas" at bounding box center [359, 59] width 32 height 11
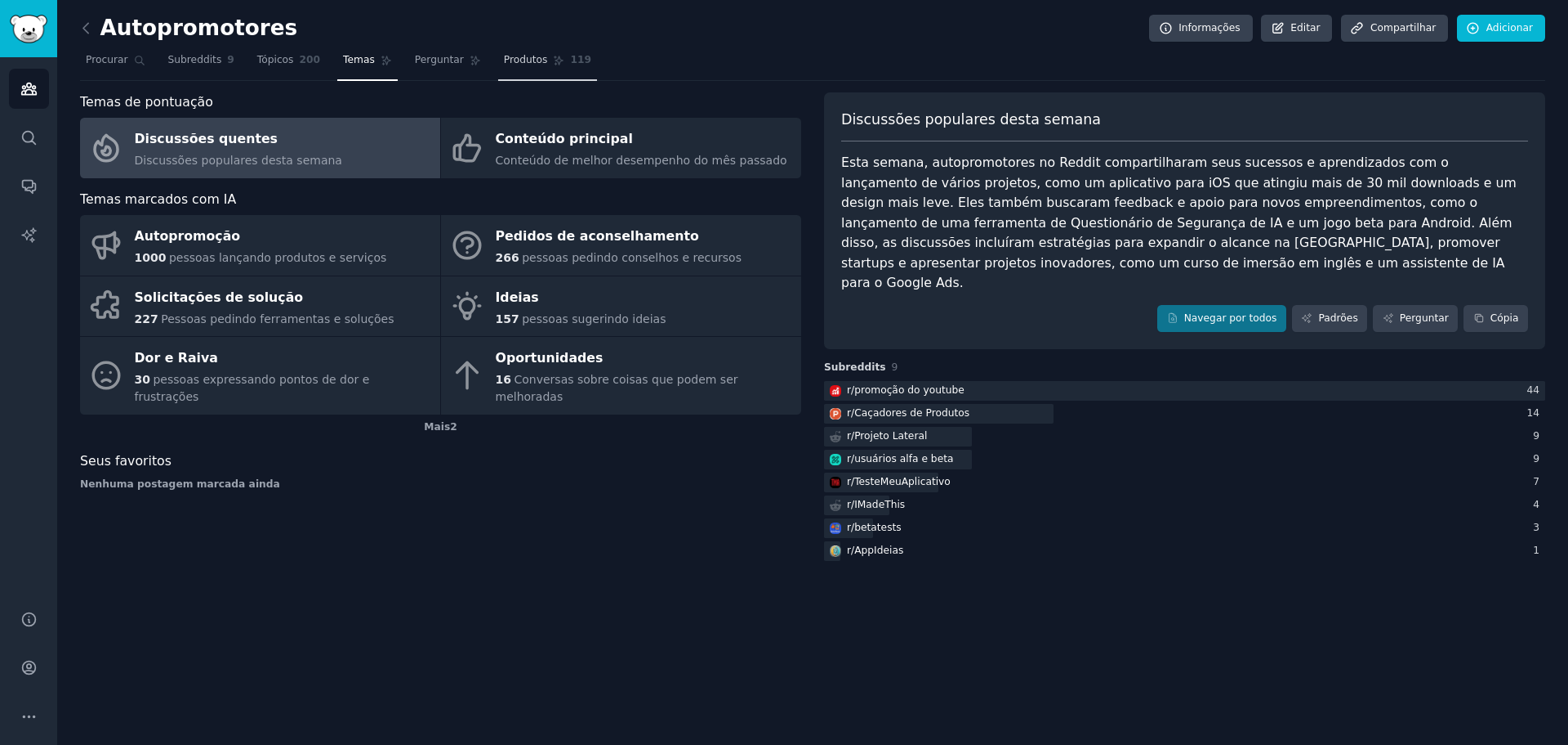
click at [504, 66] on span "Produtos" at bounding box center [526, 61] width 44 height 15
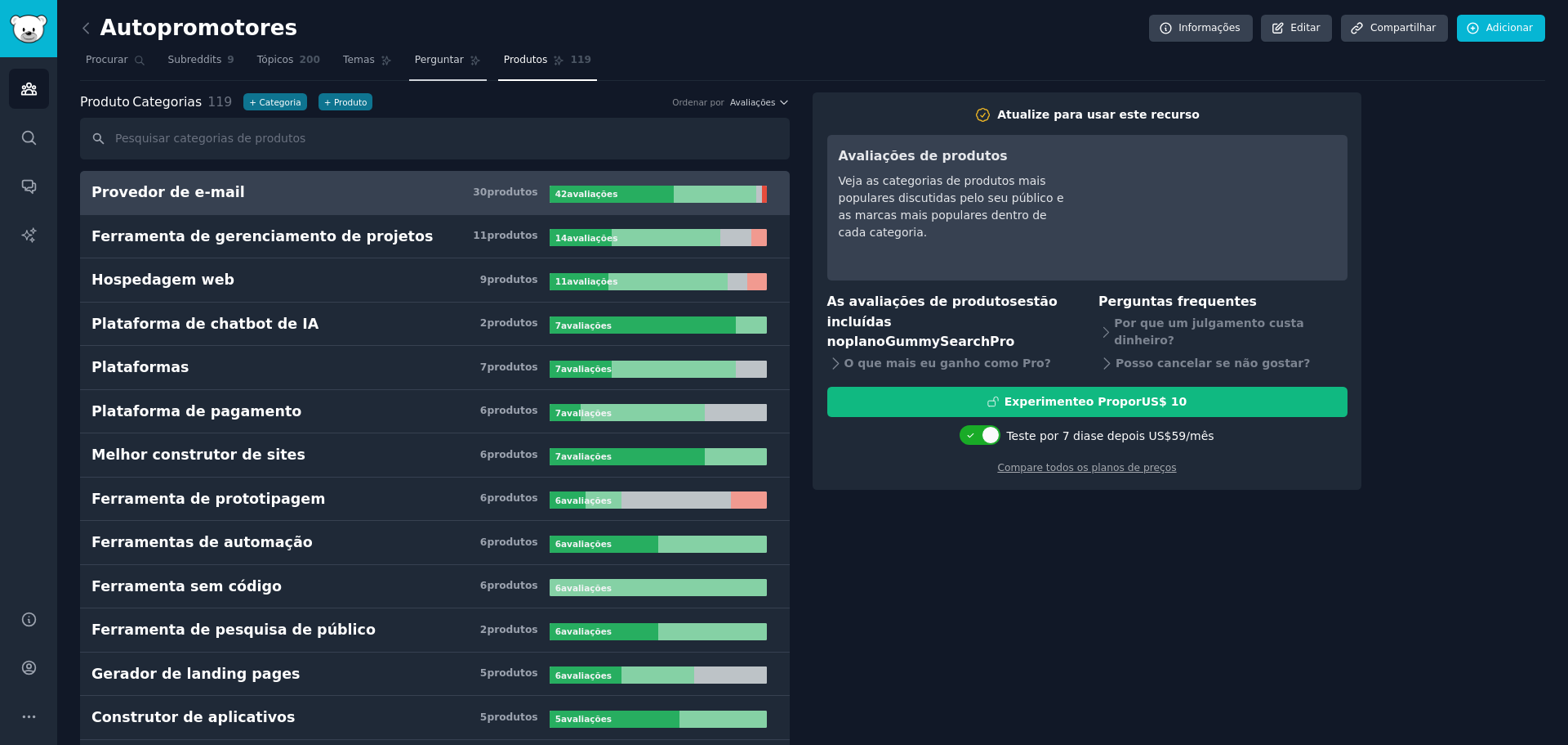
click at [415, 64] on font "Perguntar" at bounding box center [439, 59] width 49 height 11
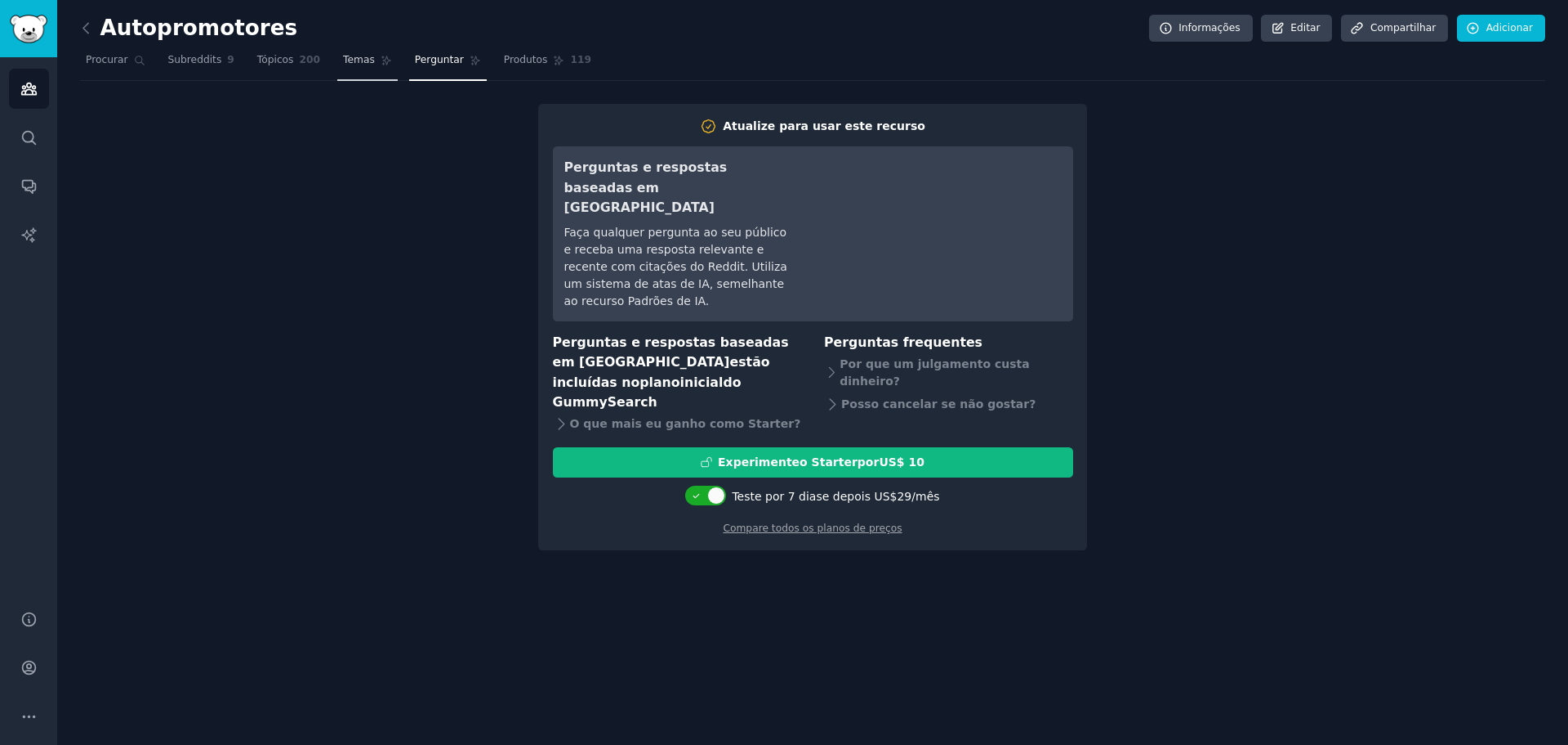
click at [348, 62] on font "Temas" at bounding box center [359, 59] width 32 height 11
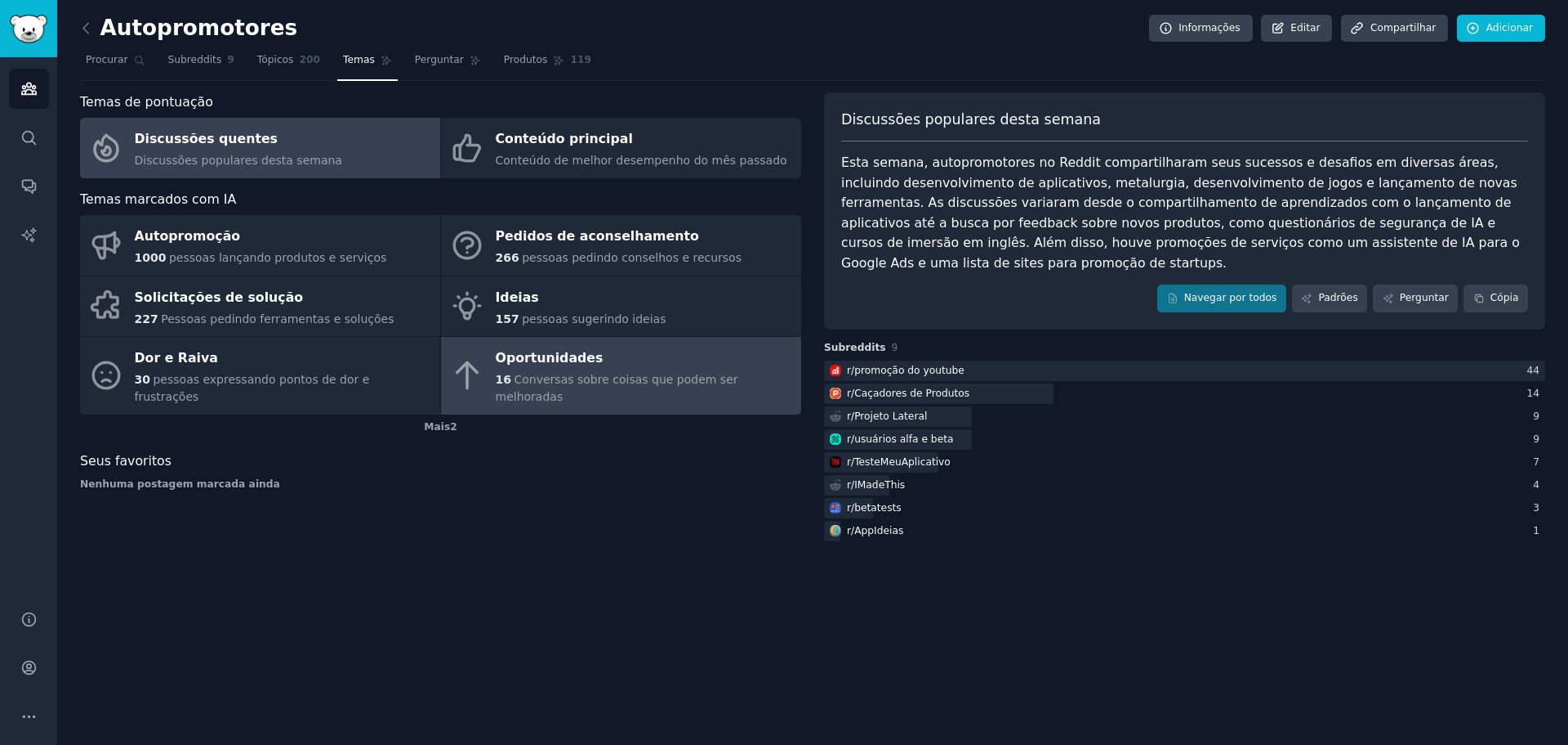
click at [602, 359] on div "Oportunidades" at bounding box center [644, 359] width 298 height 26
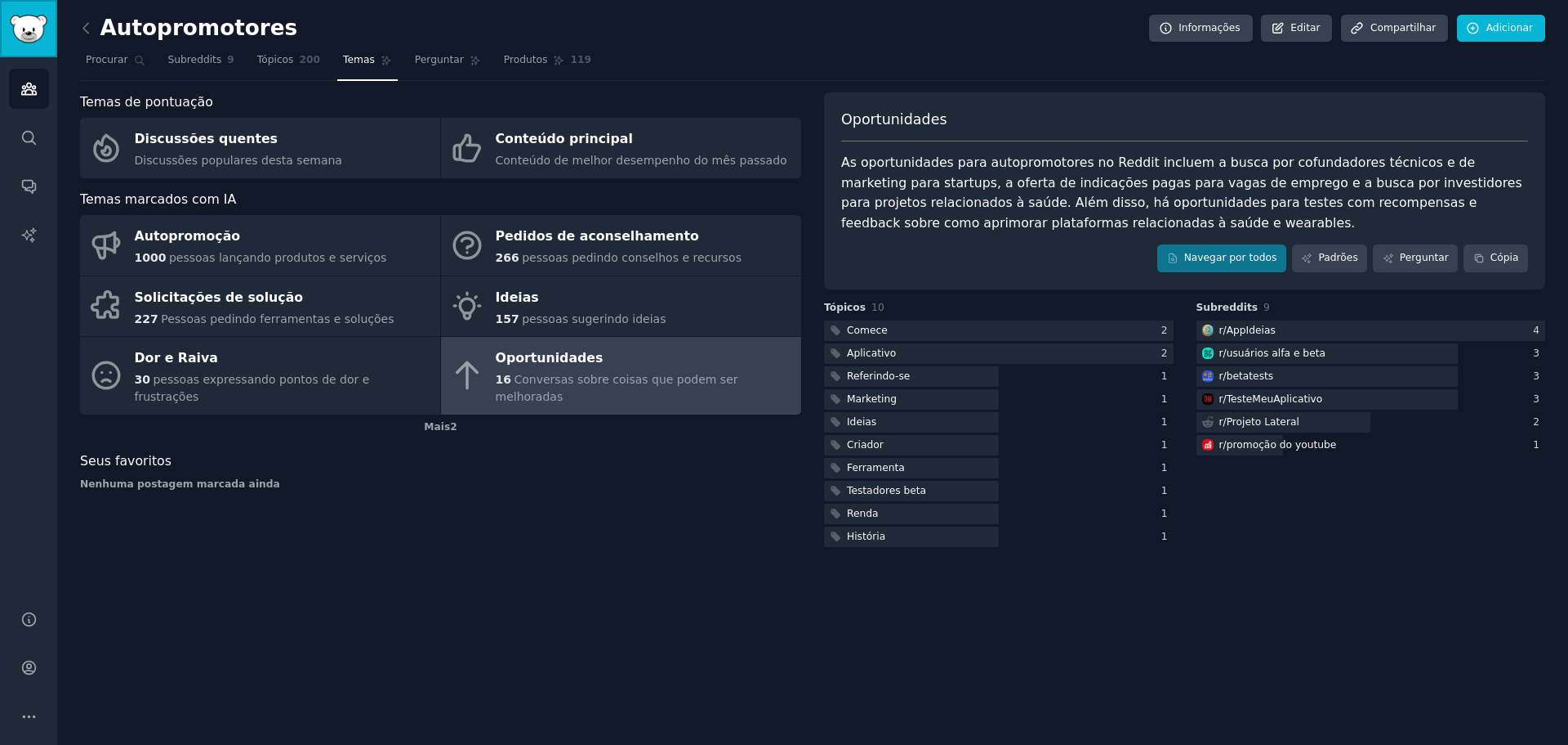
click at [20, 13] on link "Barra lateral" at bounding box center [28, 28] width 57 height 57
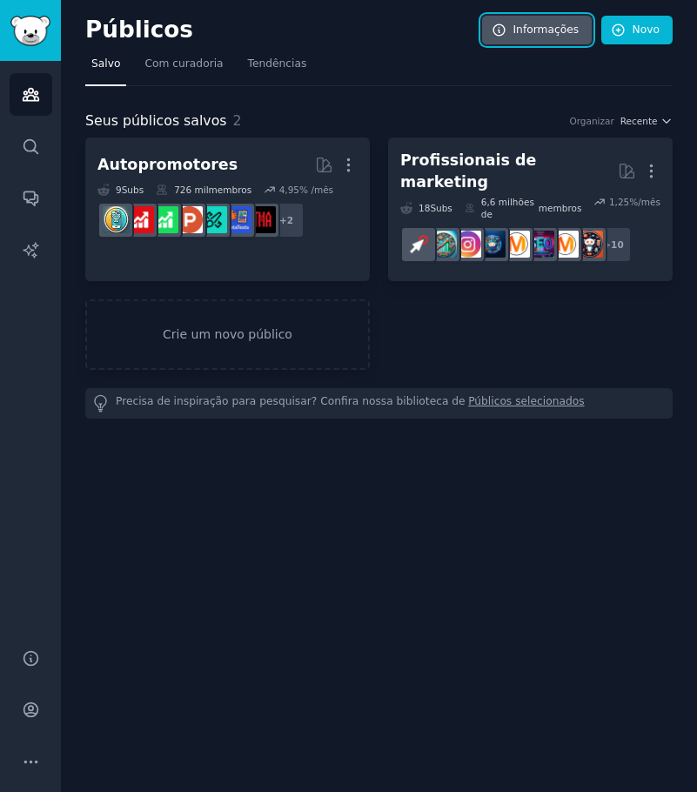
click at [540, 29] on font "Informações" at bounding box center [546, 29] width 66 height 12
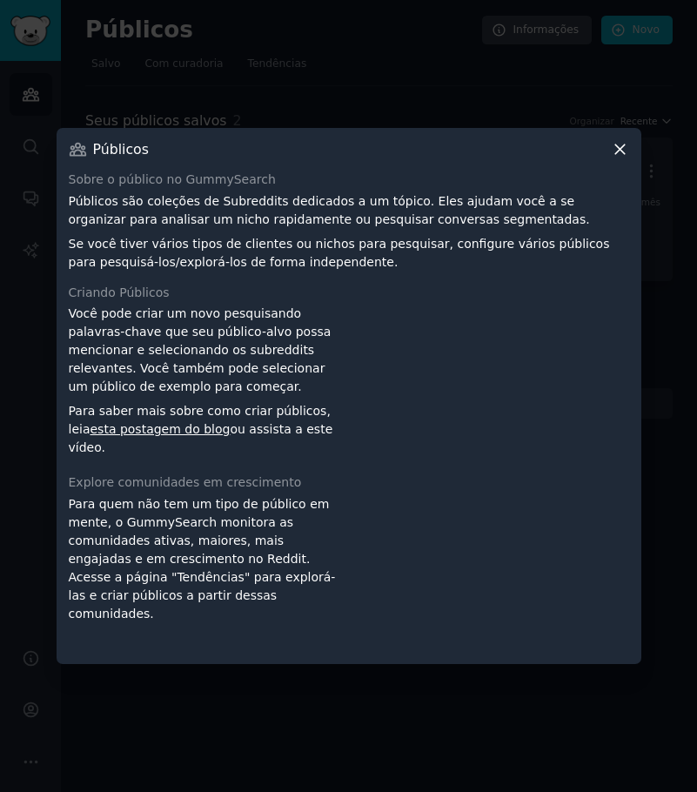
click at [613, 144] on icon at bounding box center [620, 149] width 18 height 18
